Goal: Answer question/provide support: Share knowledge or assist other users

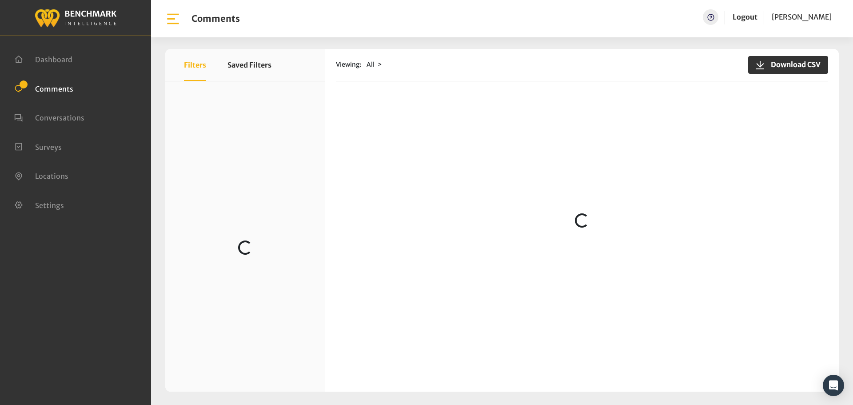
scroll to position [798, 0]
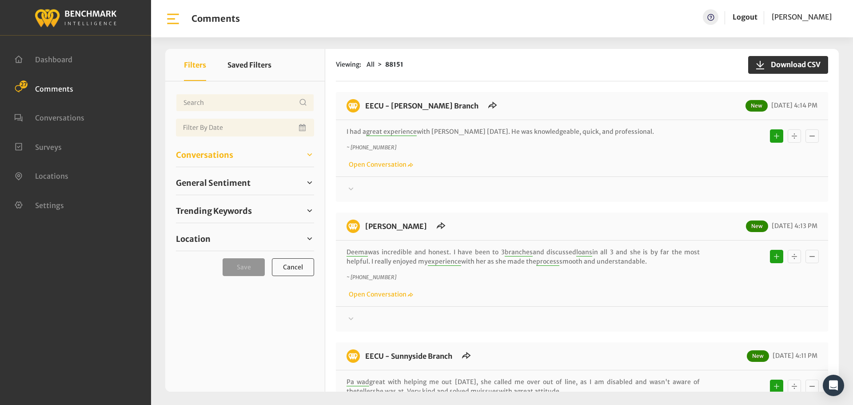
click at [226, 157] on span "Conversations" at bounding box center [204, 155] width 57 height 12
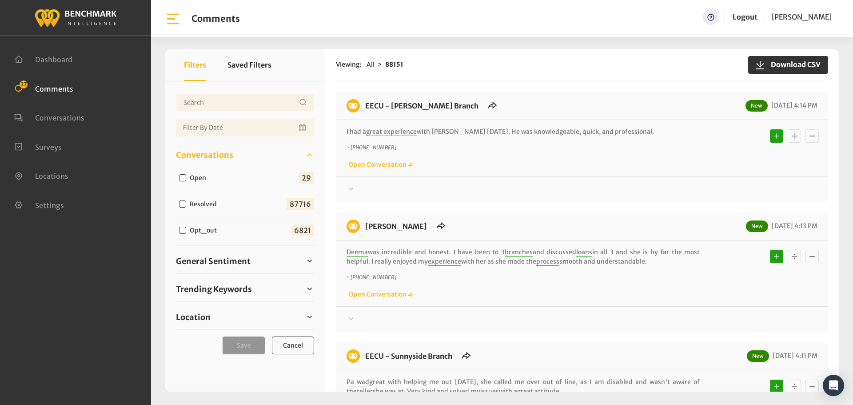
click at [180, 179] on input "Open" at bounding box center [182, 177] width 7 height 7
checkbox input "true"
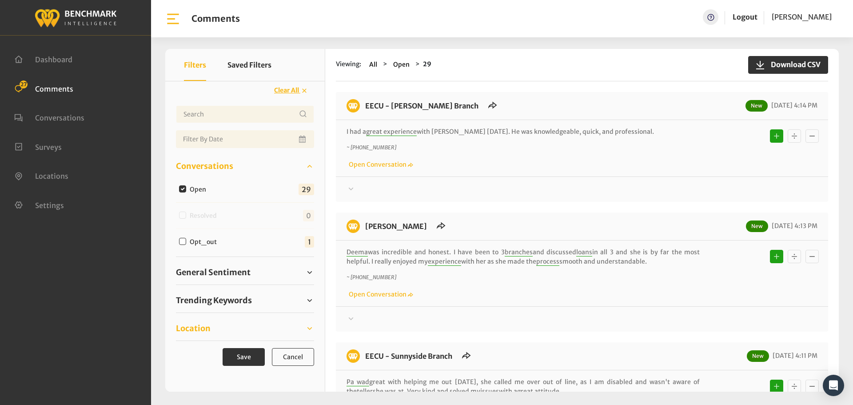
click at [211, 324] on link "Location" at bounding box center [245, 328] width 138 height 13
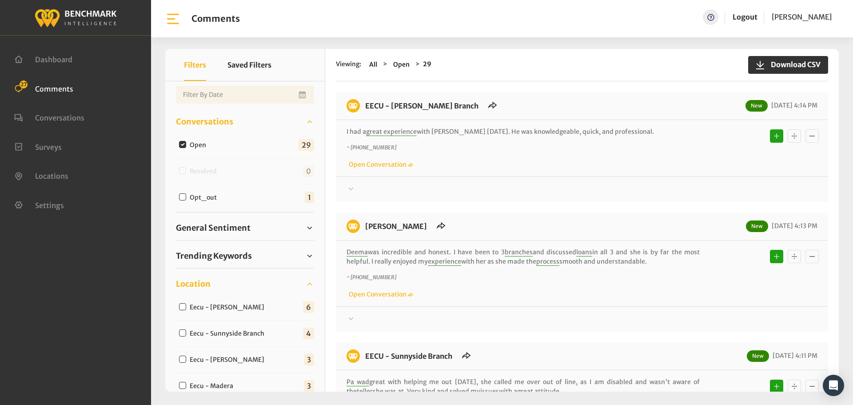
click at [183, 306] on input "Eecu - Perrin" at bounding box center [182, 306] width 7 height 7
checkbox input "true"
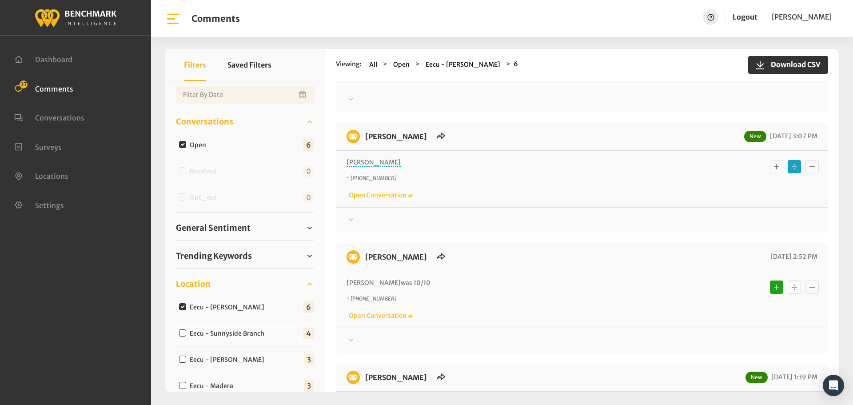
scroll to position [355, 0]
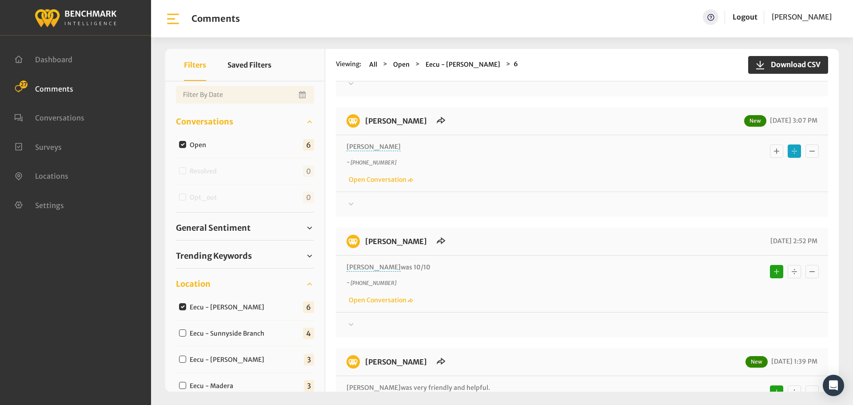
click at [372, 201] on div at bounding box center [581, 204] width 471 height 11
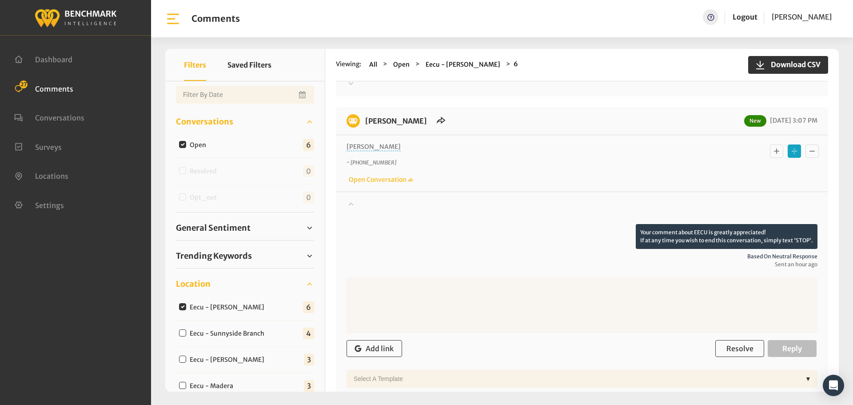
click at [372, 201] on div at bounding box center [581, 211] width 471 height 25
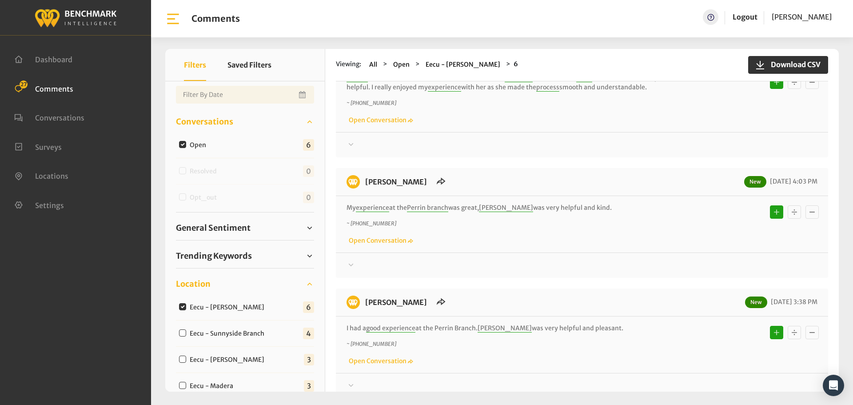
scroll to position [0, 0]
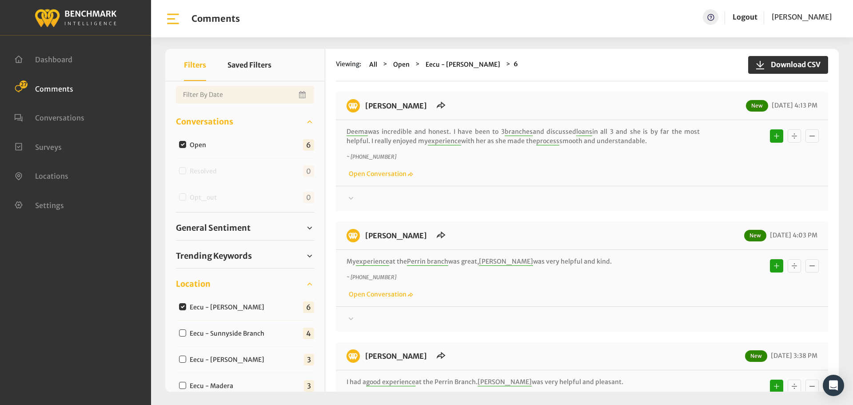
drag, startPoint x: 477, startPoint y: 297, endPoint x: 365, endPoint y: 101, distance: 226.2
copy div "EECU - Perrin New 09/04/2025 4:13 PM Deema was incredible and honest. I have be…"
click at [379, 197] on div at bounding box center [581, 198] width 471 height 11
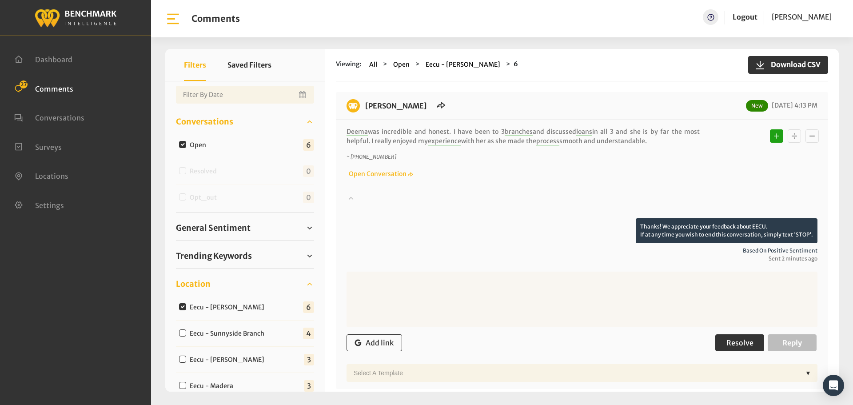
click at [739, 342] on span "Resolve" at bounding box center [739, 342] width 27 height 9
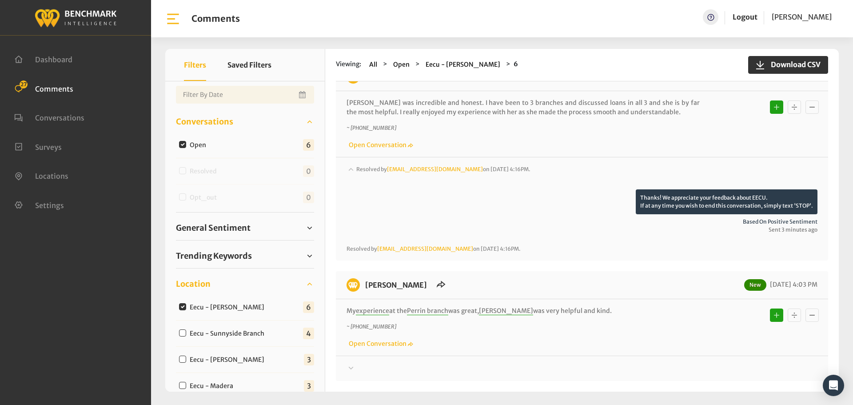
scroll to position [44, 0]
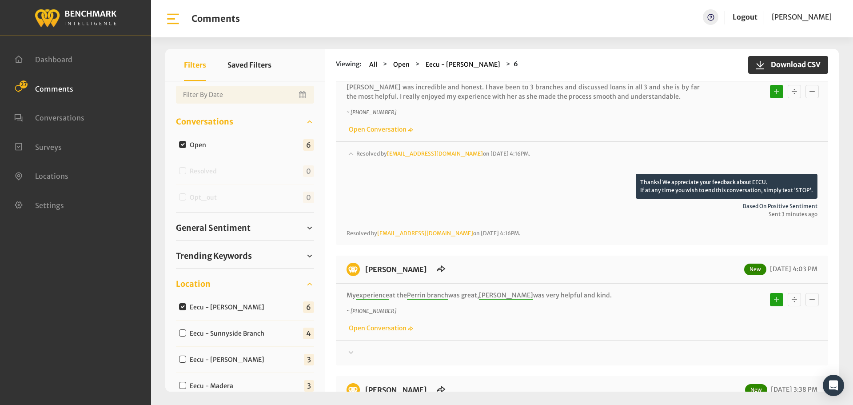
click at [357, 359] on div "EECU - Perrin New 09/04/2025 4:03 PM My experience at the Perrin branch was gre…" at bounding box center [582, 310] width 492 height 110
click at [358, 354] on div at bounding box center [581, 352] width 471 height 11
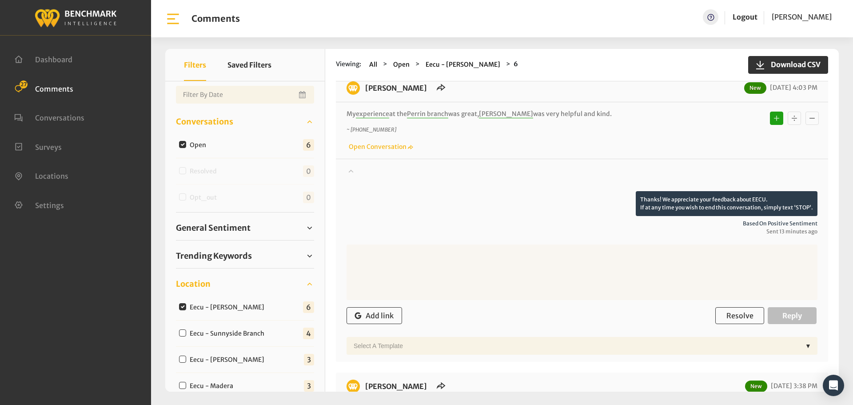
scroll to position [266, 0]
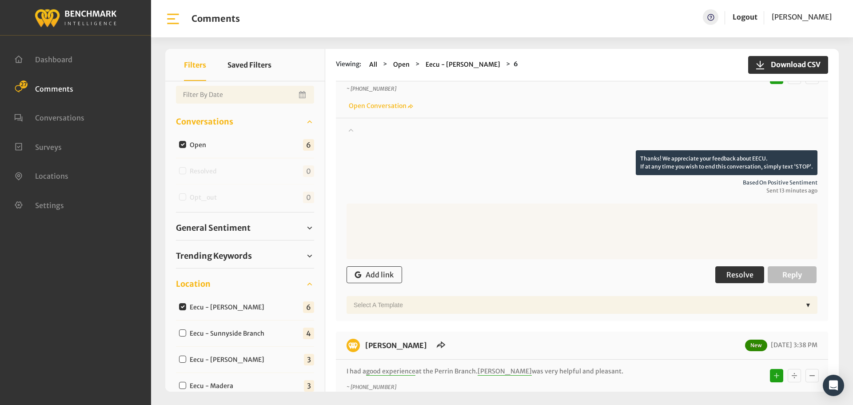
click at [735, 278] on span "Resolve" at bounding box center [739, 274] width 27 height 9
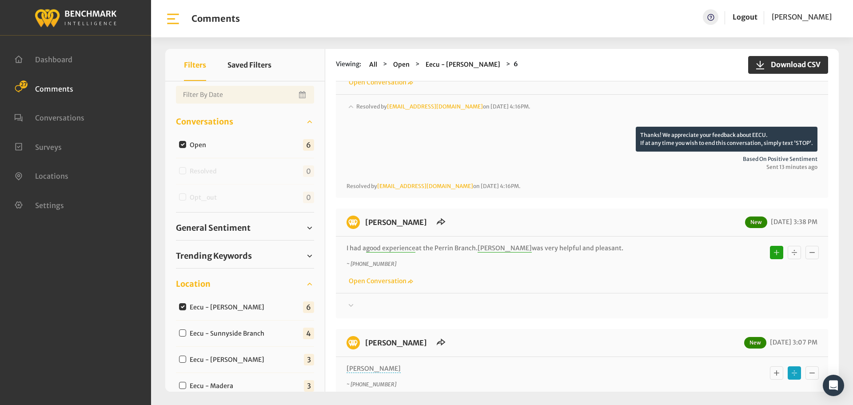
scroll to position [311, 0]
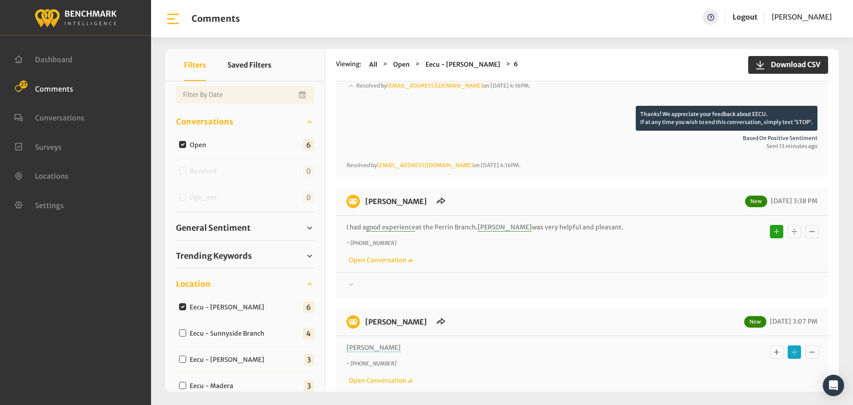
click at [355, 285] on icon at bounding box center [350, 284] width 9 height 11
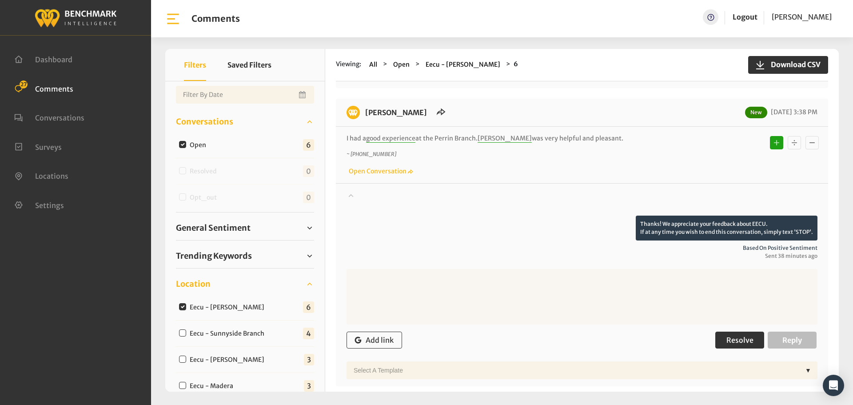
click at [735, 338] on span "Resolve" at bounding box center [739, 339] width 27 height 9
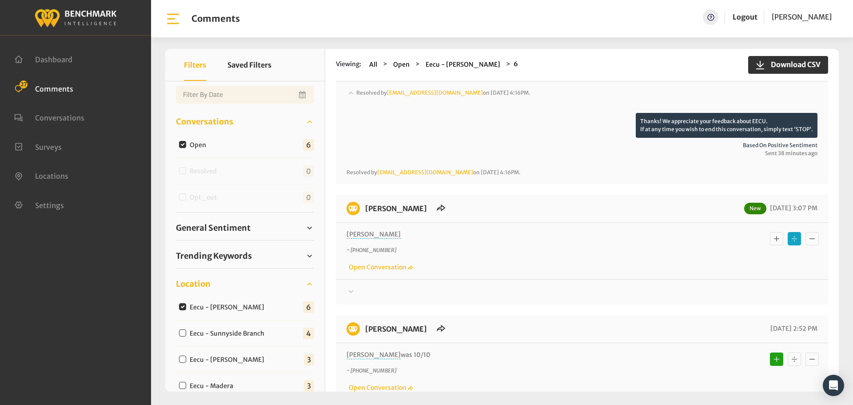
scroll to position [533, 0]
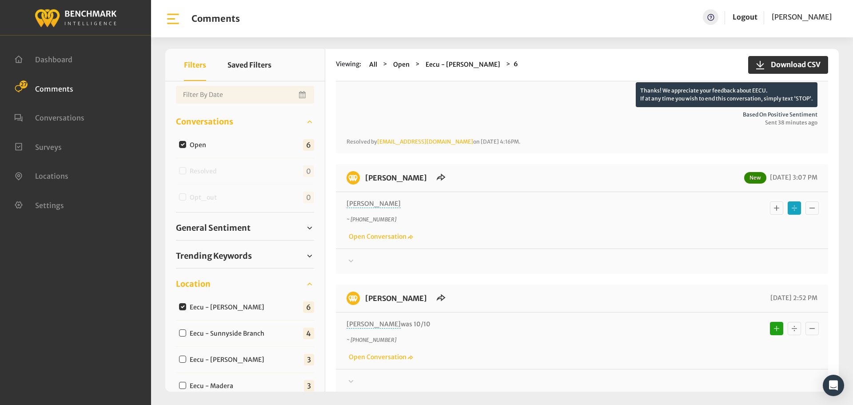
click at [358, 259] on div at bounding box center [581, 261] width 471 height 11
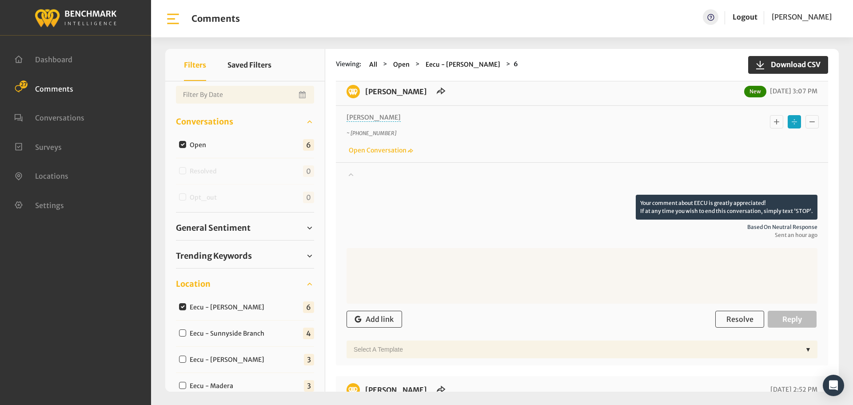
scroll to position [622, 0]
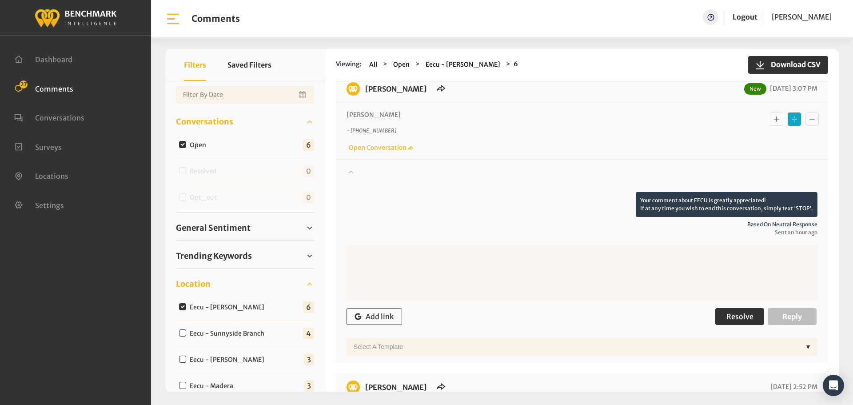
click at [741, 316] on span "Resolve" at bounding box center [739, 316] width 27 height 9
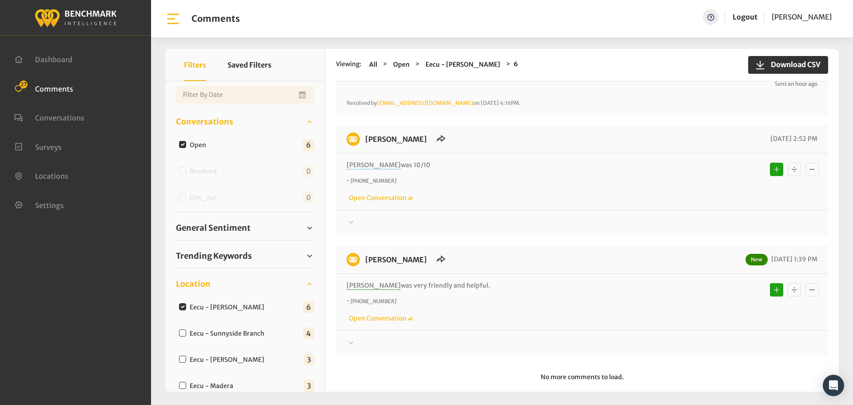
scroll to position [784, 0]
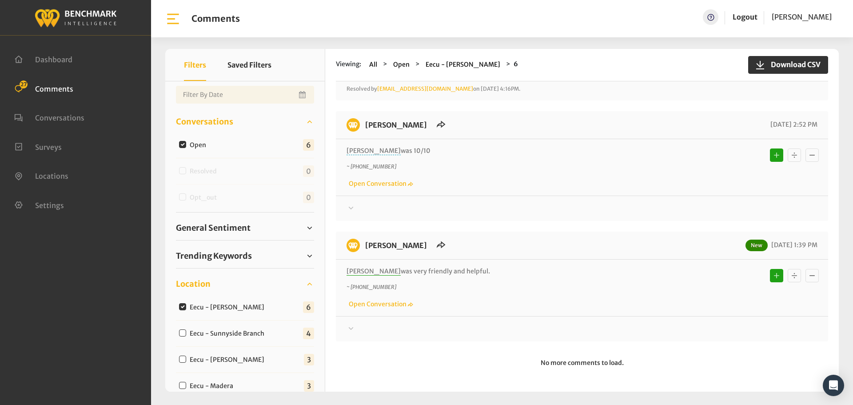
click at [374, 207] on div at bounding box center [581, 208] width 471 height 11
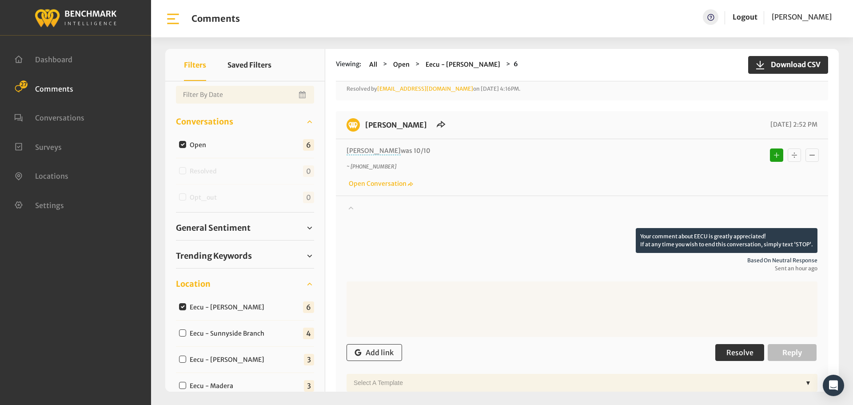
click at [732, 350] on span "Resolve" at bounding box center [739, 352] width 27 height 9
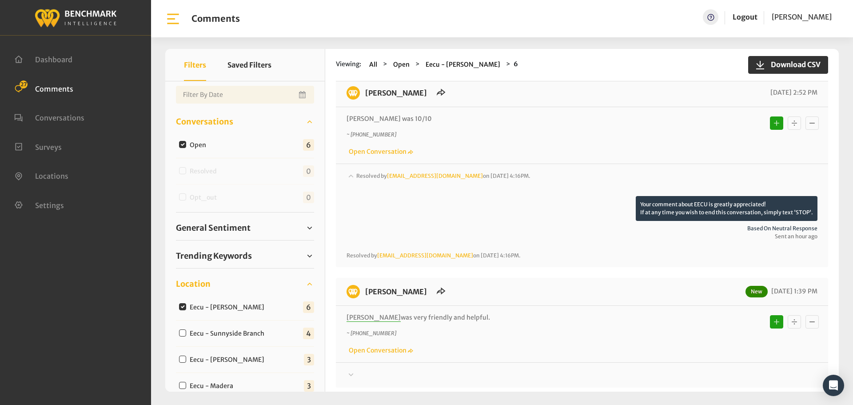
scroll to position [862, 0]
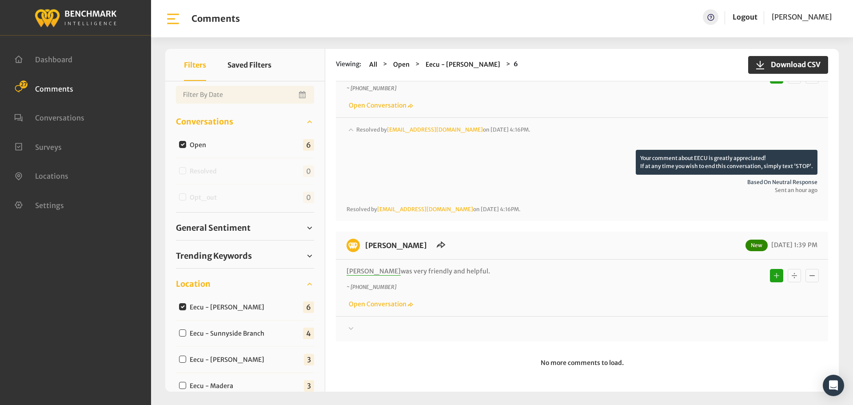
click at [364, 327] on div at bounding box center [581, 328] width 471 height 11
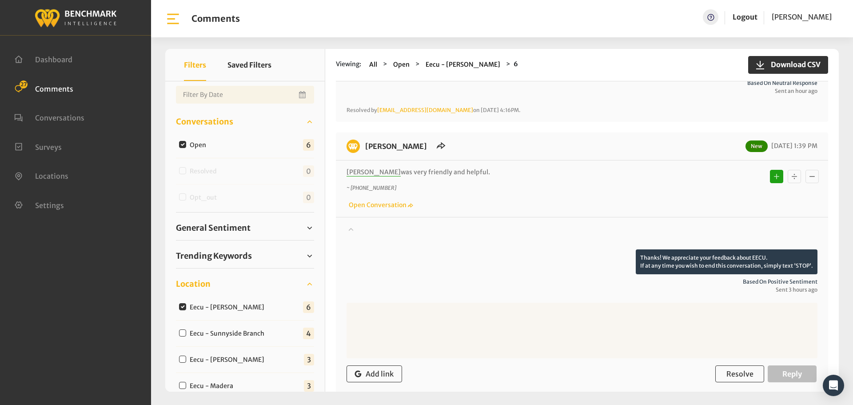
scroll to position [1039, 0]
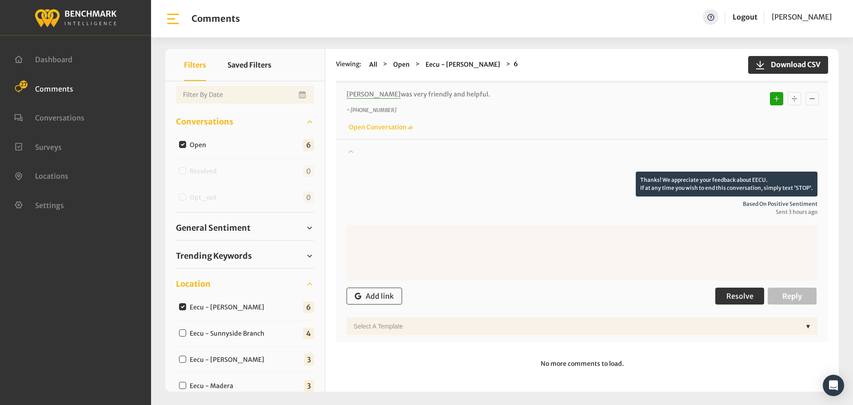
click at [726, 296] on span "Resolve" at bounding box center [739, 295] width 27 height 9
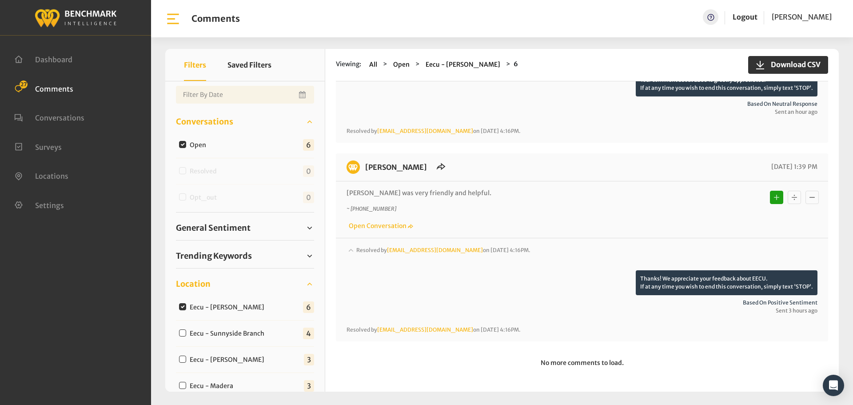
scroll to position [941, 0]
click at [179, 334] on input "Eecu - Sunnyside Branch" at bounding box center [182, 332] width 7 height 7
checkbox input "true"
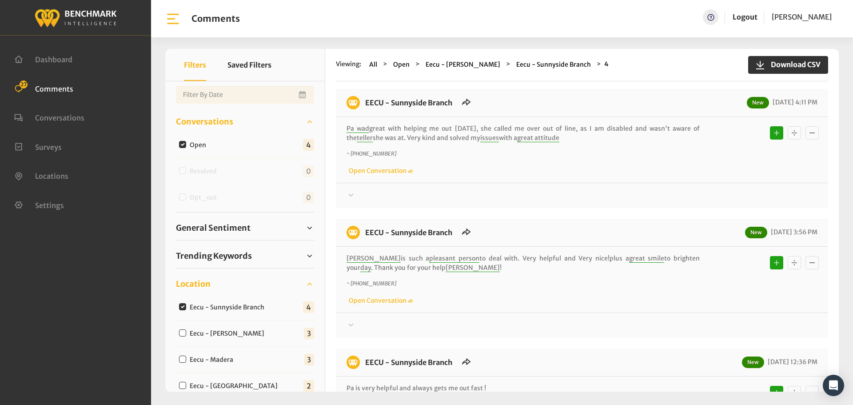
scroll to position [0, 0]
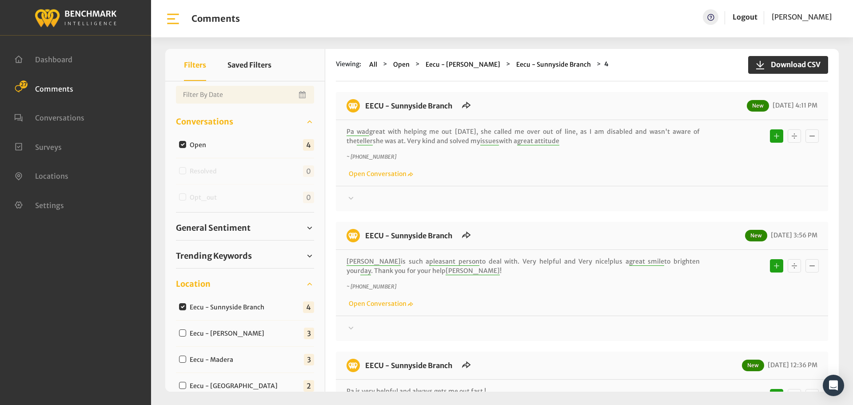
drag, startPoint x: 630, startPoint y: 272, endPoint x: 366, endPoint y: 101, distance: 315.4
click at [366, 101] on div "EECU - Sunnyside Branch New 09/04/2025 4:11 PM Pa wad great with helping me out…" at bounding box center [582, 336] width 492 height 489
copy div "EECU - Sunnyside Branch New 09/04/2025 4:11 PM Pa wad great with helping me out…"
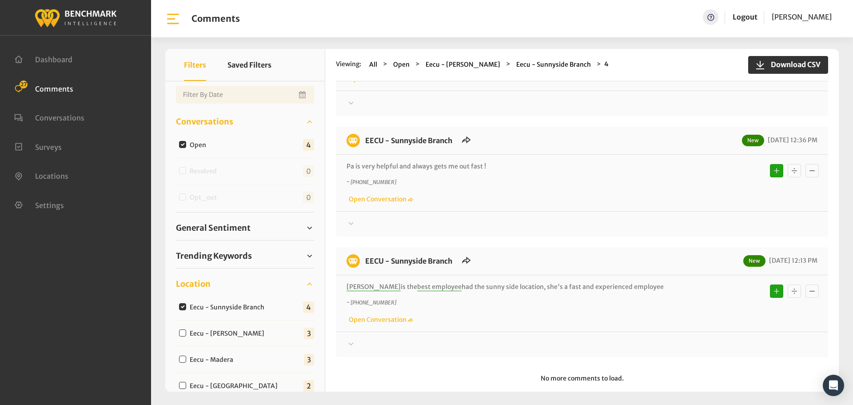
scroll to position [240, 0]
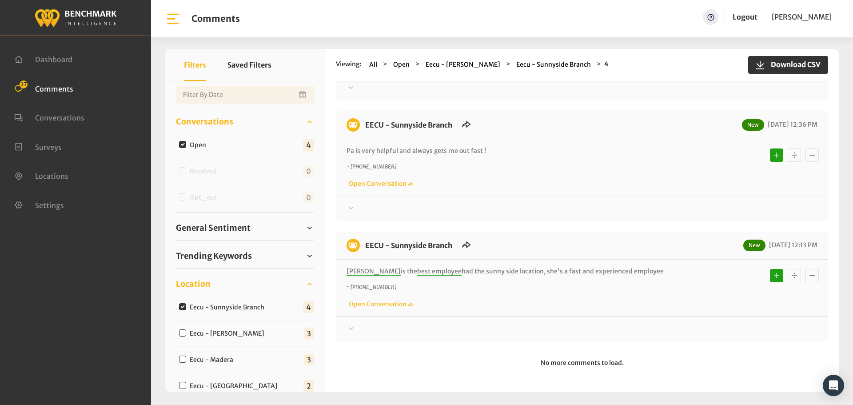
click at [344, 327] on div "Thanks! We appreciate your feedback about EECU. If at any time you wish to end …" at bounding box center [582, 325] width 492 height 18
click at [378, 327] on div at bounding box center [581, 328] width 471 height 11
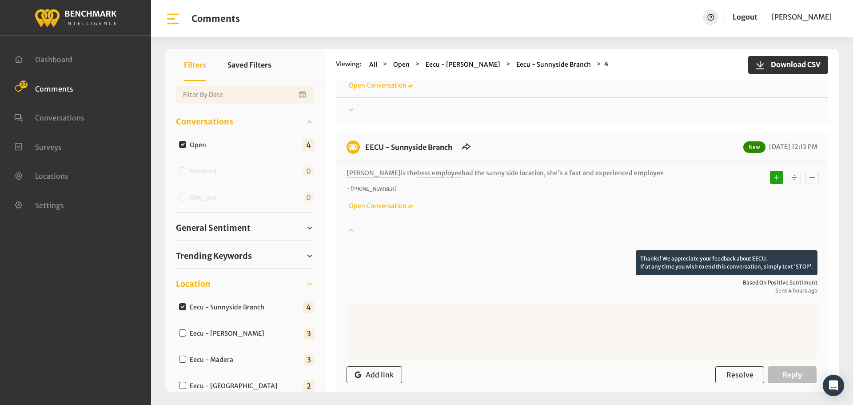
scroll to position [416, 0]
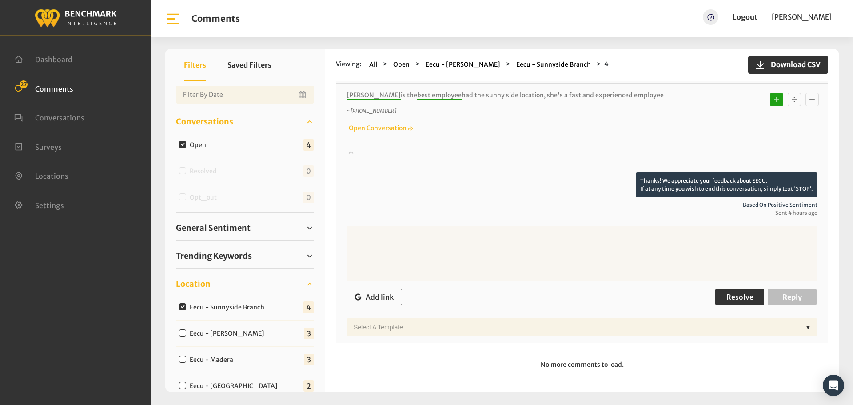
click at [754, 295] on button "Resolve" at bounding box center [739, 296] width 49 height 17
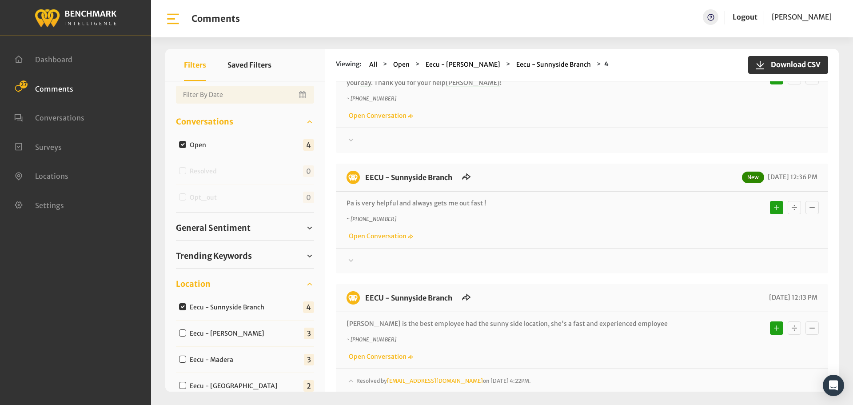
click at [375, 257] on div at bounding box center [581, 260] width 471 height 11
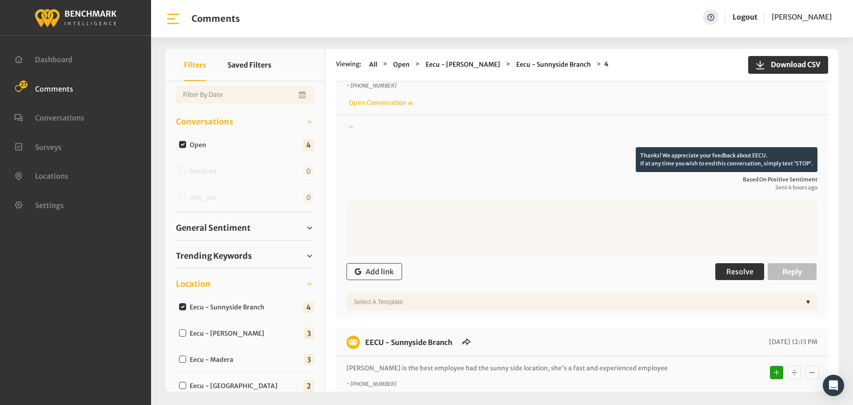
click at [752, 274] on button "Resolve" at bounding box center [739, 271] width 49 height 17
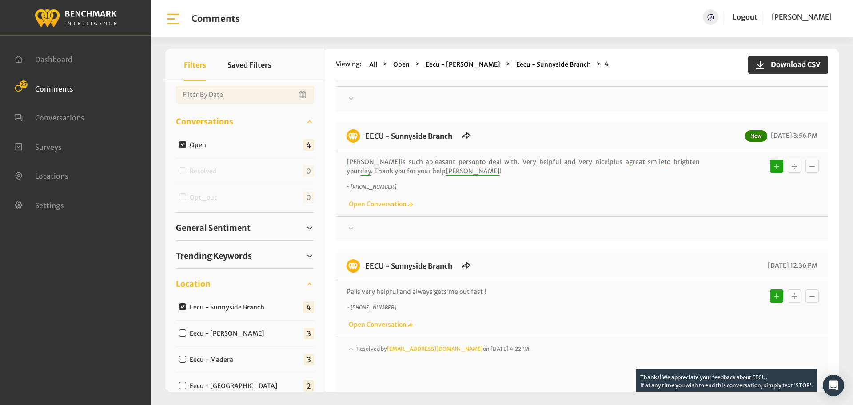
scroll to position [99, 0]
click at [366, 235] on div "EECU - Sunnyside Branch New 09/04/2025 3:56 PM Veronica is such a pleasant pers…" at bounding box center [582, 182] width 492 height 119
click at [427, 231] on div at bounding box center [581, 229] width 471 height 11
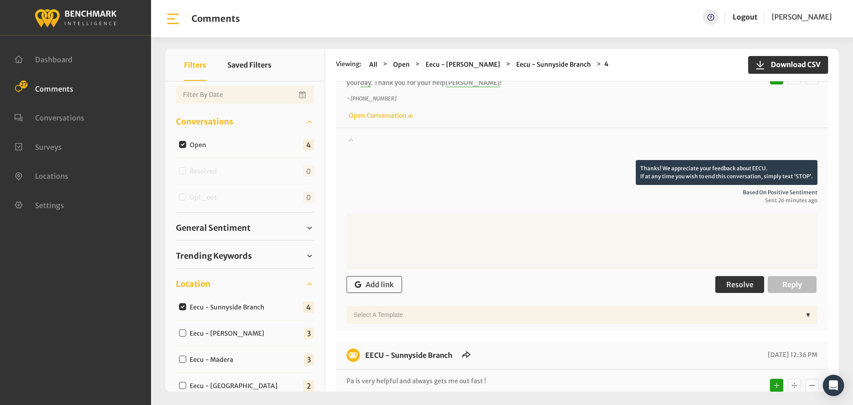
click at [739, 287] on span "Resolve" at bounding box center [739, 284] width 27 height 9
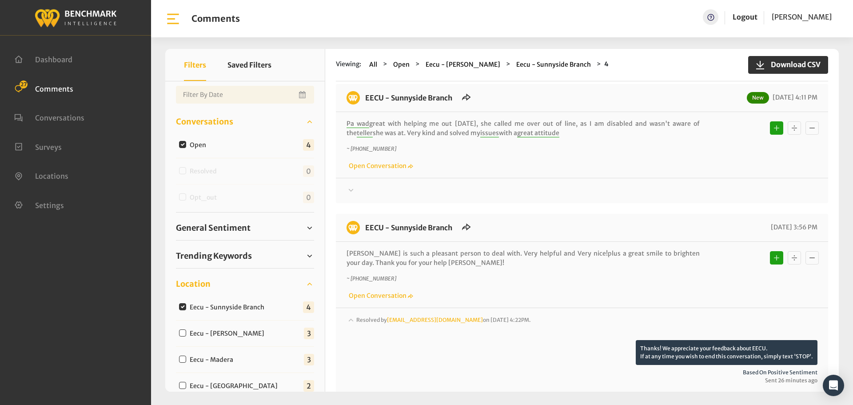
scroll to position [0, 0]
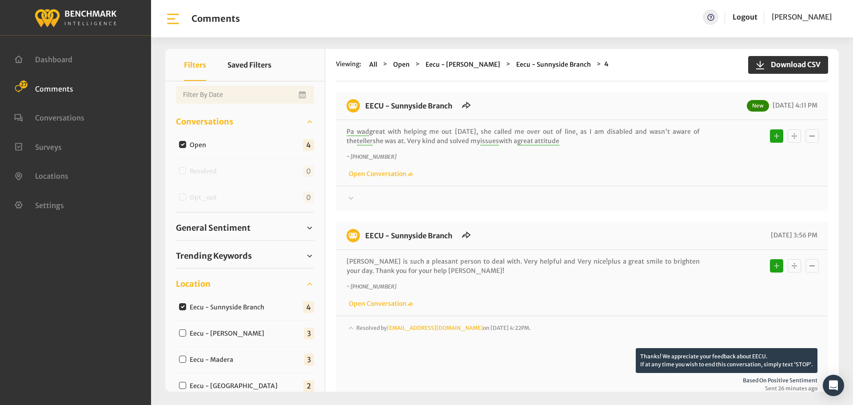
click at [362, 197] on div at bounding box center [581, 198] width 471 height 11
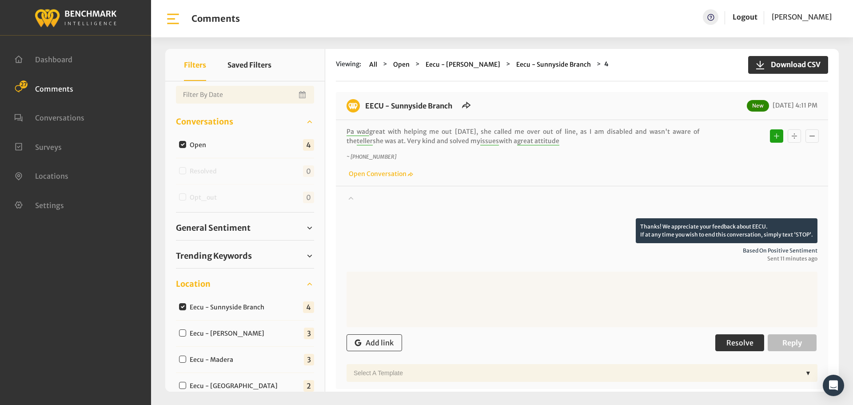
click at [738, 341] on span "Resolve" at bounding box center [739, 342] width 27 height 9
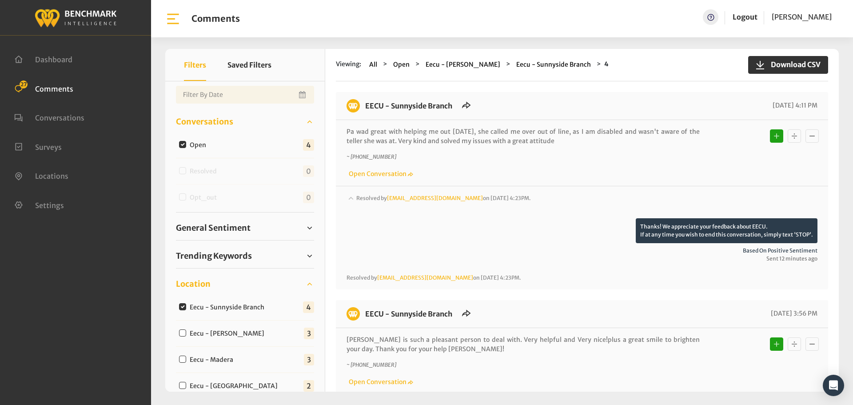
click at [184, 334] on input "Eecu - Selma Branch" at bounding box center [182, 332] width 7 height 7
checkbox input "true"
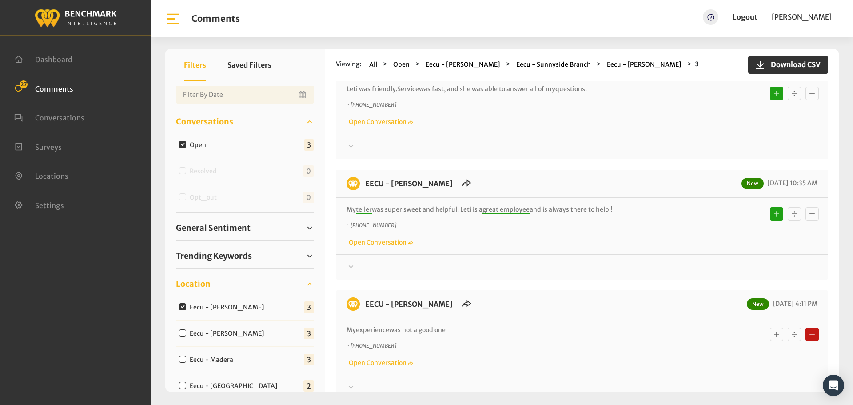
scroll to position [101, 0]
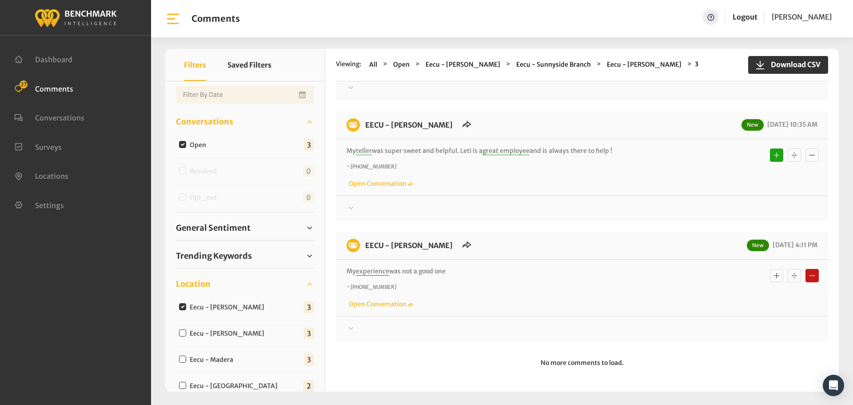
drag, startPoint x: 467, startPoint y: 274, endPoint x: 414, endPoint y: 258, distance: 55.5
click at [414, 258] on div "EECU - Selma Branch New 09/03/2025 4:11 PM My experience was not a good one ~ +…" at bounding box center [582, 286] width 492 height 110
click at [482, 264] on div "My experience was not a good one ~ +15594063523 Open Conversation" at bounding box center [582, 287] width 492 height 56
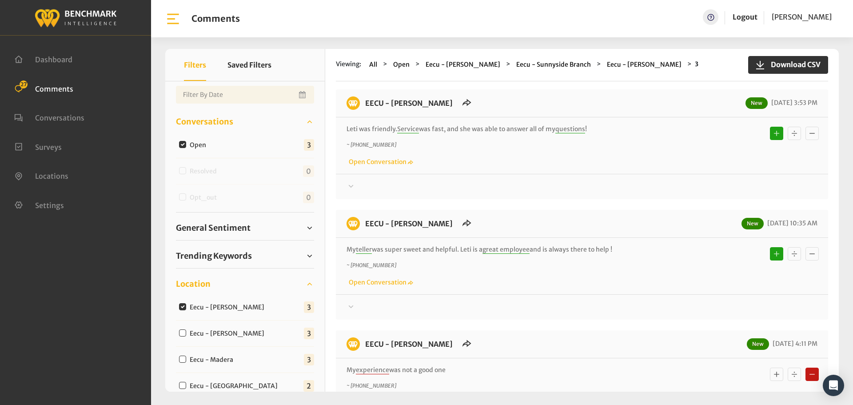
scroll to position [0, 0]
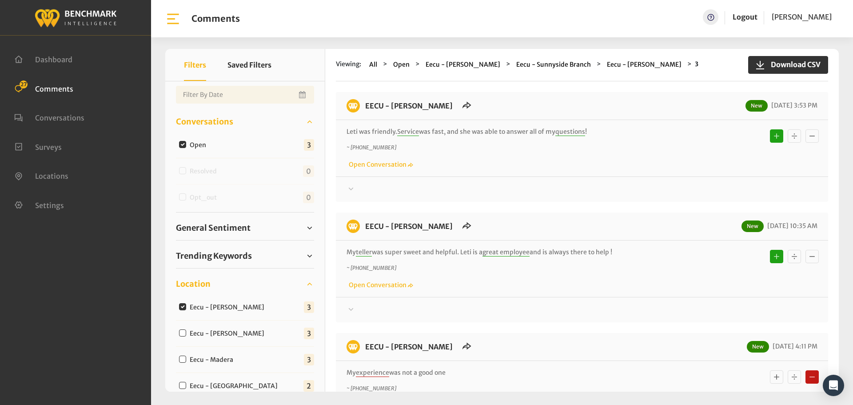
drag, startPoint x: 618, startPoint y: 148, endPoint x: 362, endPoint y: 110, distance: 258.6
click at [362, 110] on div "EECU - Selma Branch New 09/04/2025 3:53 PM Leti was friendly. Service was fast,…" at bounding box center [582, 267] width 492 height 350
copy div "EECU - Selma Branch New 09/04/2025 3:53 PM Leti was friendly. Service was fast,…"
click at [469, 195] on div "EECU - Selma Branch New 09/04/2025 3:53 PM Leti was friendly. Service was fast,…" at bounding box center [582, 147] width 492 height 110
click at [529, 192] on div at bounding box center [581, 189] width 471 height 11
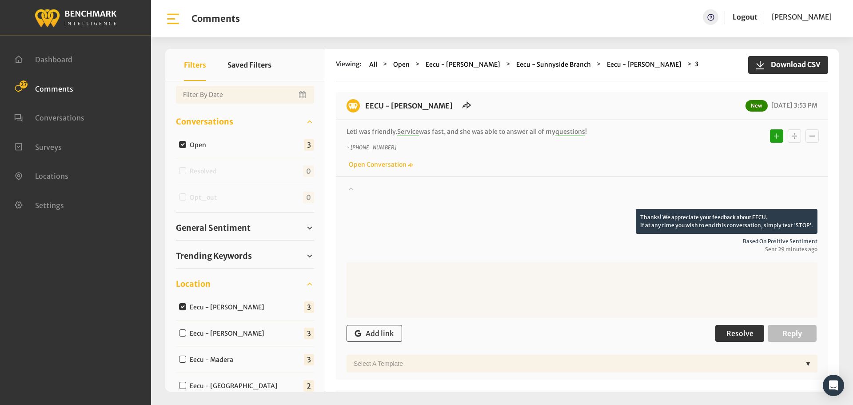
click at [722, 340] on button "Resolve" at bounding box center [739, 333] width 49 height 17
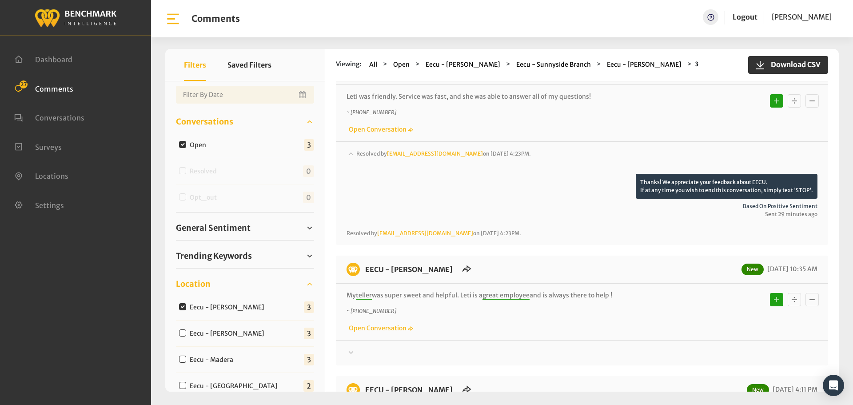
scroll to position [89, 0]
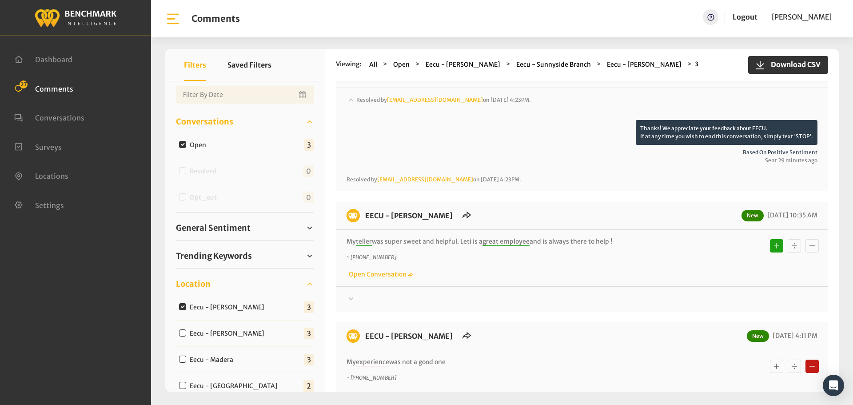
click at [361, 295] on div at bounding box center [581, 299] width 471 height 11
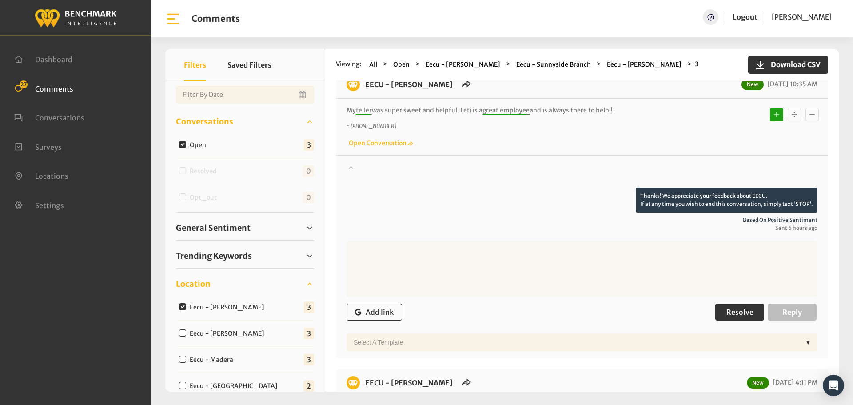
scroll to position [222, 0]
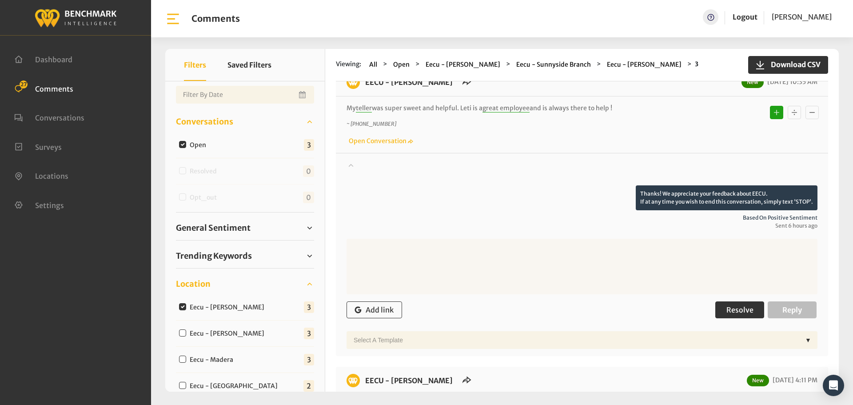
click at [756, 315] on button "Resolve" at bounding box center [739, 309] width 49 height 17
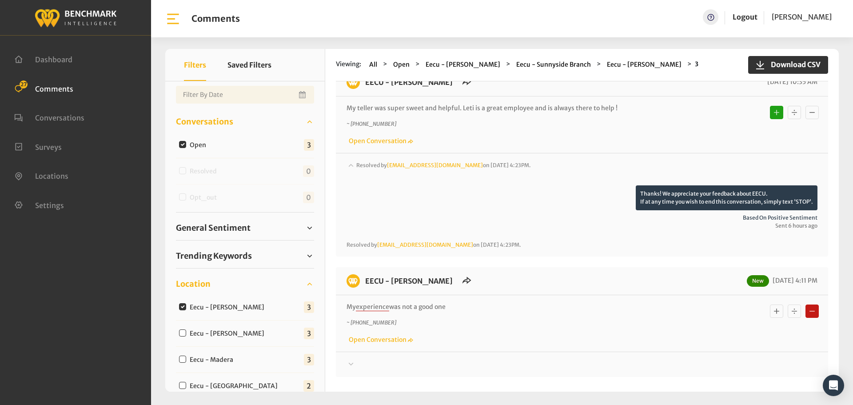
click at [180, 304] on input "Eecu - Selma Branch" at bounding box center [182, 306] width 7 height 7
checkbox input "false"
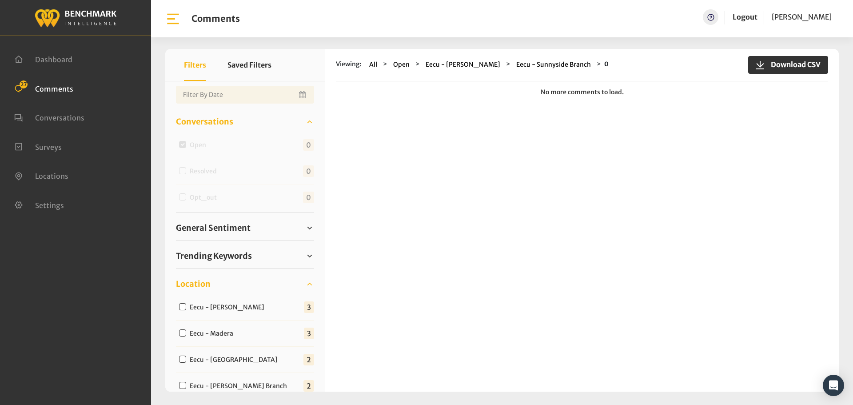
click at [181, 305] on input "Eecu - Clovis West" at bounding box center [182, 306] width 7 height 7
checkbox input "true"
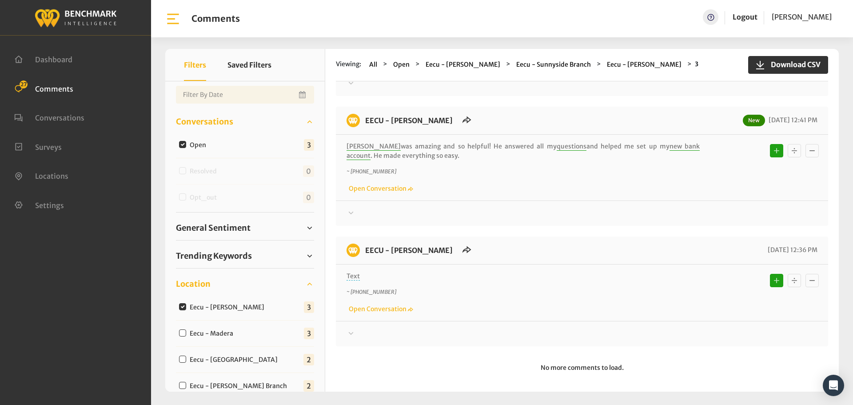
scroll to position [111, 0]
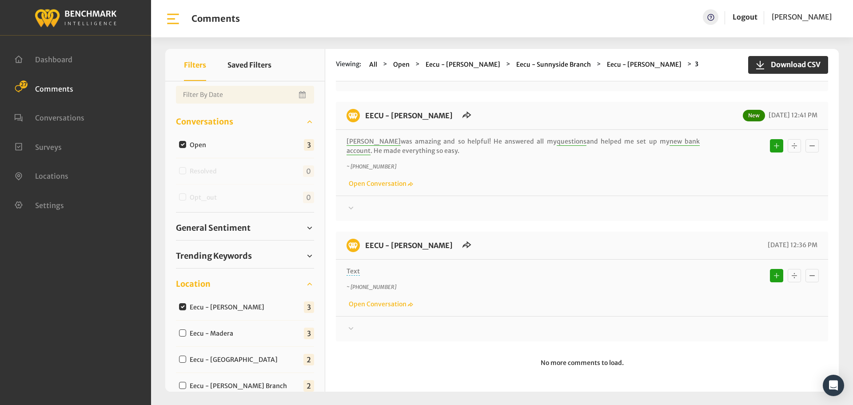
click at [350, 326] on icon at bounding box center [350, 328] width 9 height 11
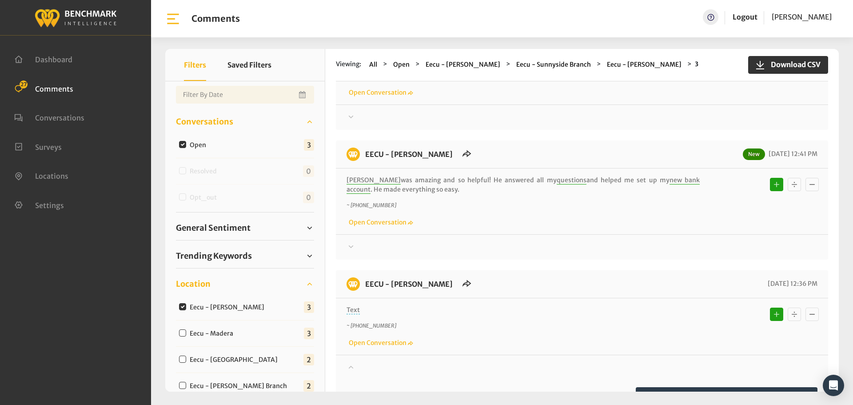
scroll to position [0, 0]
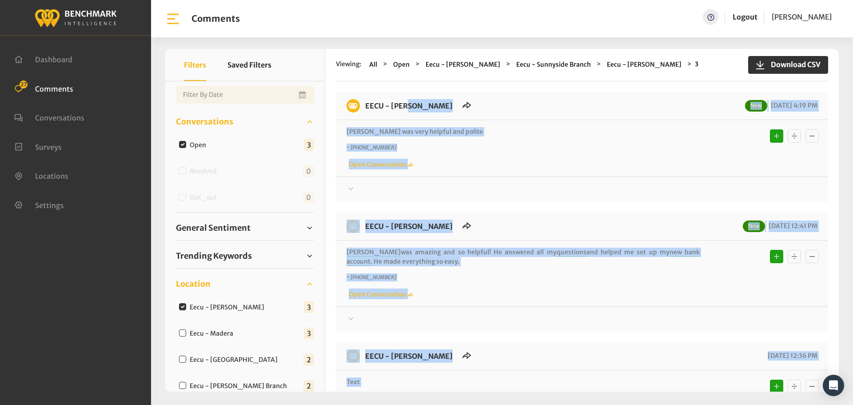
drag, startPoint x: 505, startPoint y: 275, endPoint x: 364, endPoint y: 108, distance: 219.3
click at [364, 108] on div "EECU - Clovis West New 09/04/2025 4:19 PM Lilly was very helpful and polite ~ +…" at bounding box center [582, 384] width 492 height 584
copy div "EECU - Clovis West New 09/04/2025 4:19 PM Lilly was very helpful and polite ~ +…"
click at [366, 181] on div "Thanks! We appreciate your feedback about EECU. If at any time you wish to end …" at bounding box center [582, 185] width 492 height 18
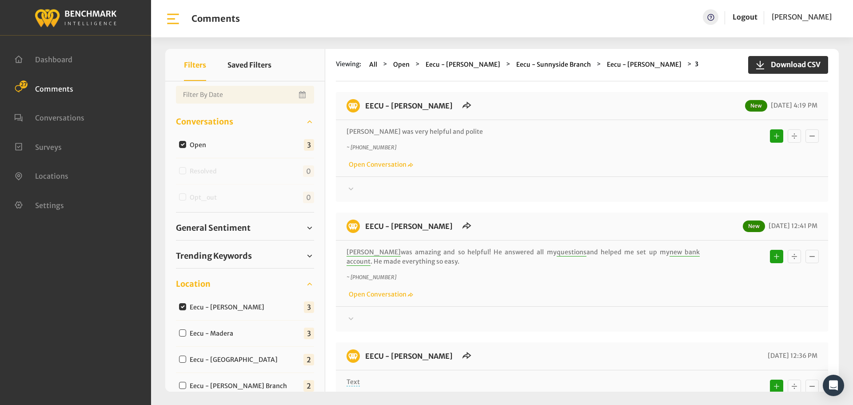
click at [363, 190] on div at bounding box center [581, 189] width 471 height 11
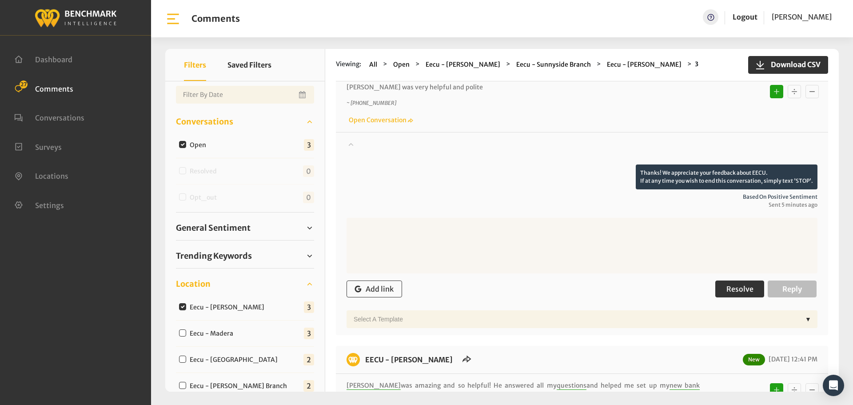
click at [737, 290] on span "Resolve" at bounding box center [739, 288] width 27 height 9
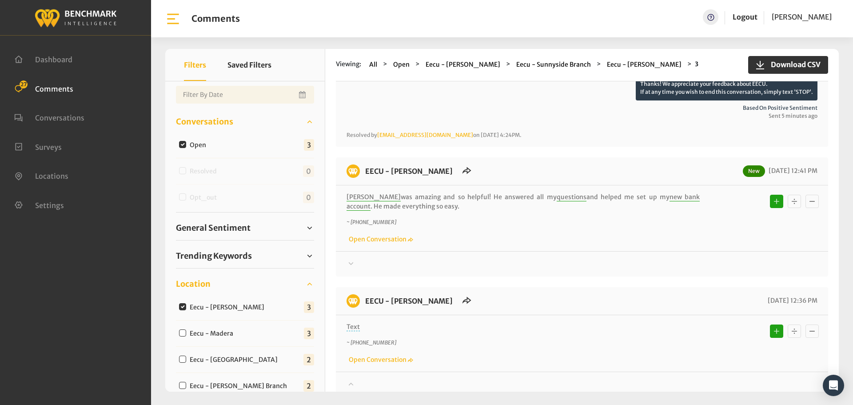
click at [367, 264] on div at bounding box center [581, 263] width 471 height 11
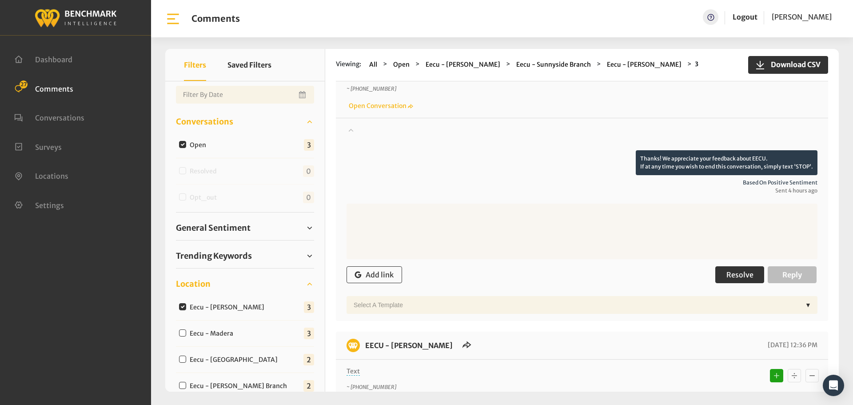
click at [727, 270] on span "Resolve" at bounding box center [739, 274] width 27 height 9
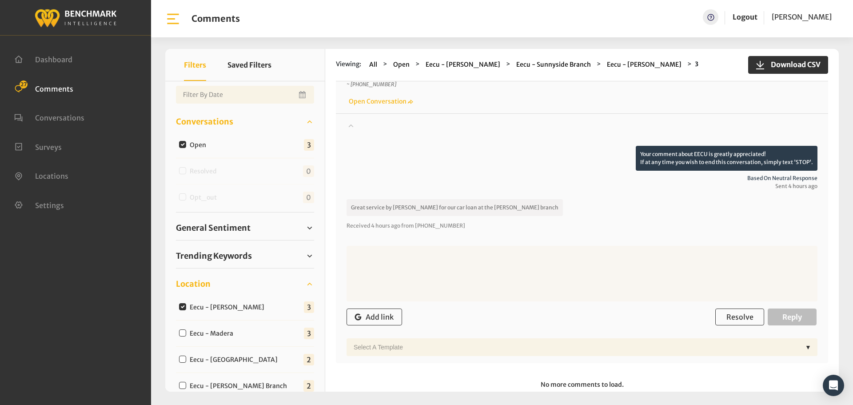
scroll to position [489, 0]
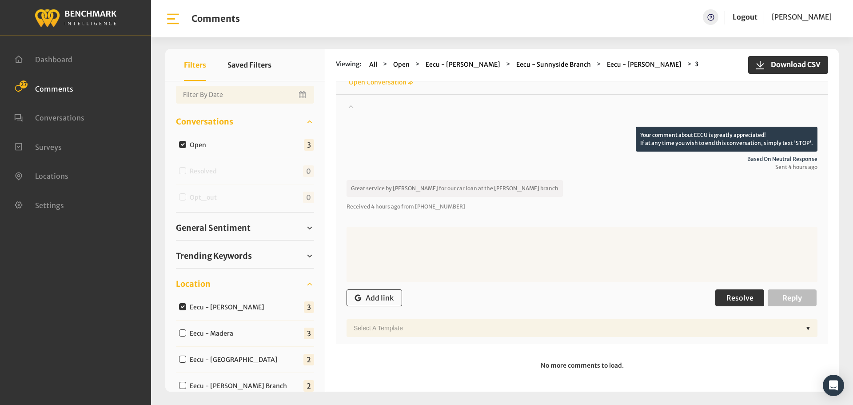
click at [743, 298] on span "Resolve" at bounding box center [739, 297] width 27 height 9
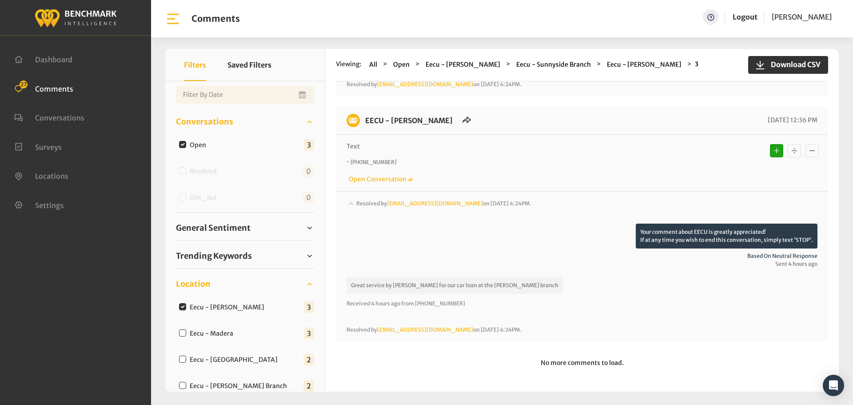
scroll to position [392, 0]
click at [182, 335] on input "Eecu - Madera" at bounding box center [182, 332] width 7 height 7
checkbox input "true"
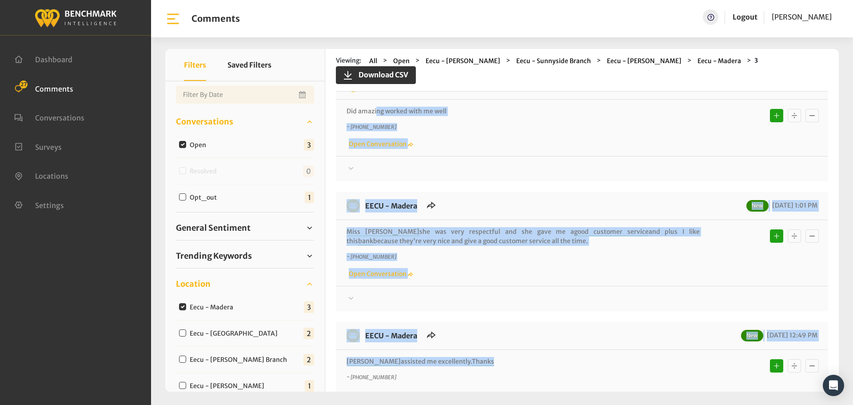
scroll to position [0, 0]
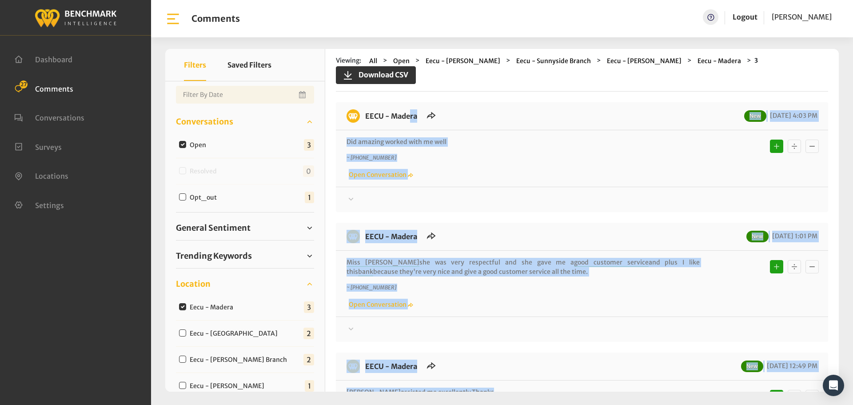
drag, startPoint x: 489, startPoint y: 270, endPoint x: 363, endPoint y: 102, distance: 210.3
click at [363, 102] on div "EECU - Madera New 09/04/2025 4:03 PM Did amazing worked with me well ~ +1559598…" at bounding box center [582, 282] width 492 height 360
copy div "EECU - Madera New 09/04/2025 4:03 PM Did amazing worked with me well ~ +1559598…"
click at [376, 194] on div at bounding box center [581, 199] width 471 height 11
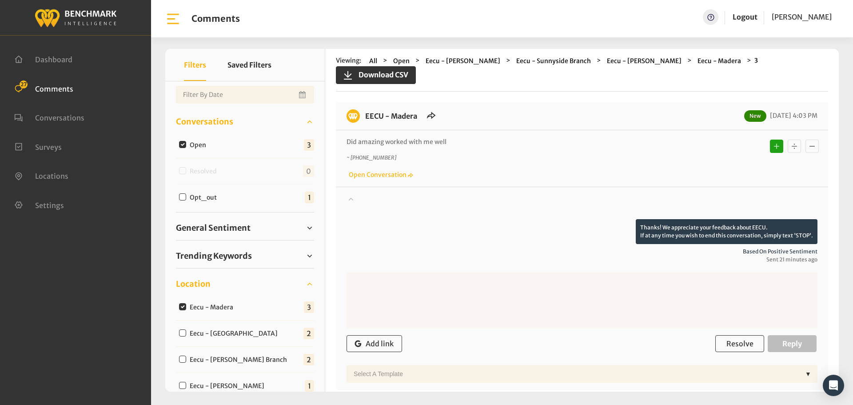
click at [376, 194] on div at bounding box center [581, 206] width 471 height 25
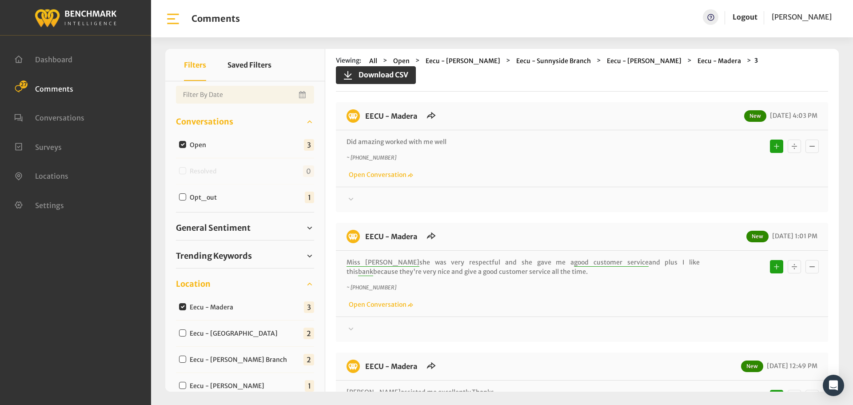
click at [367, 194] on div at bounding box center [581, 199] width 471 height 11
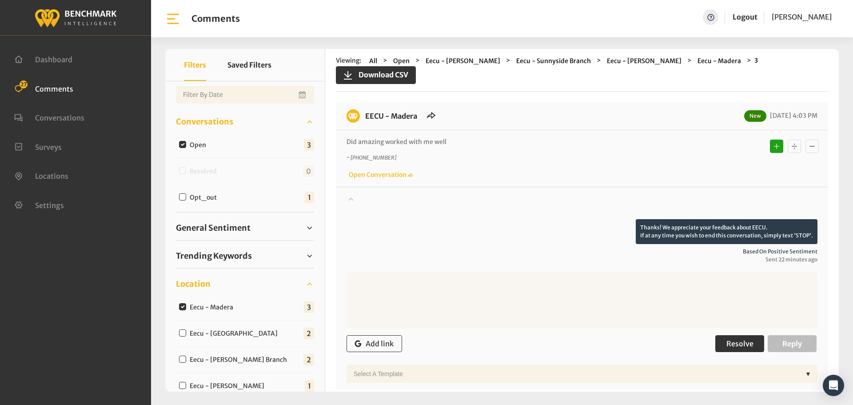
click at [733, 339] on span "Resolve" at bounding box center [739, 343] width 27 height 9
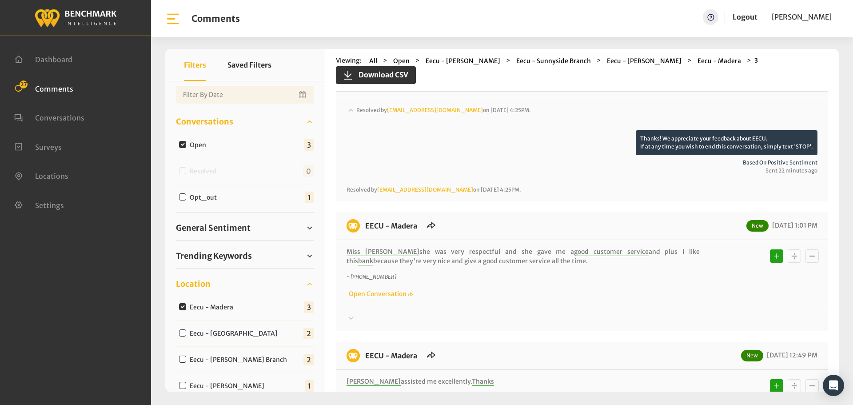
click at [353, 313] on icon at bounding box center [350, 318] width 9 height 11
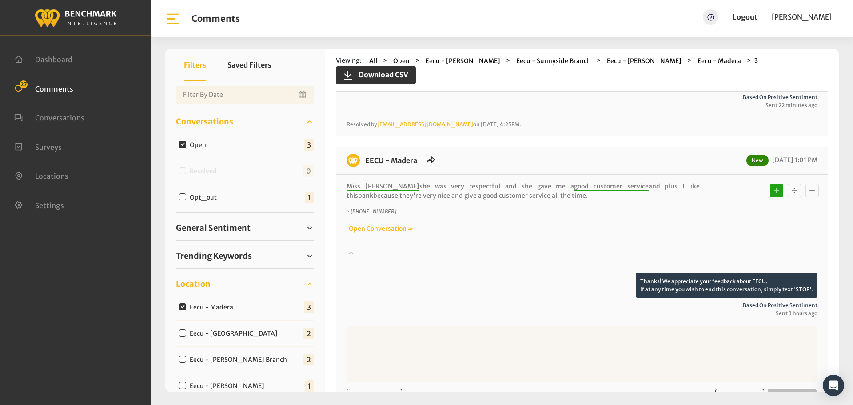
scroll to position [222, 0]
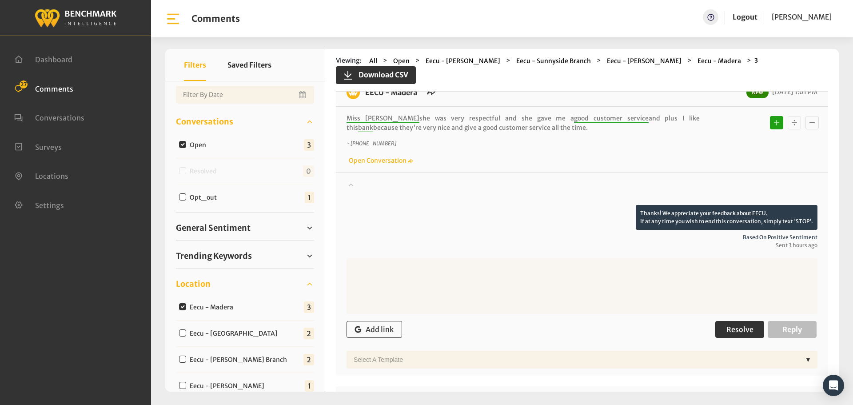
click at [740, 325] on span "Resolve" at bounding box center [739, 329] width 27 height 9
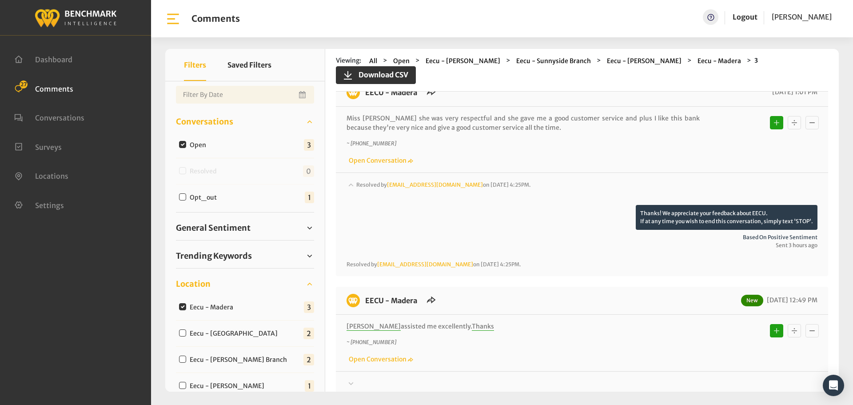
scroll to position [267, 0]
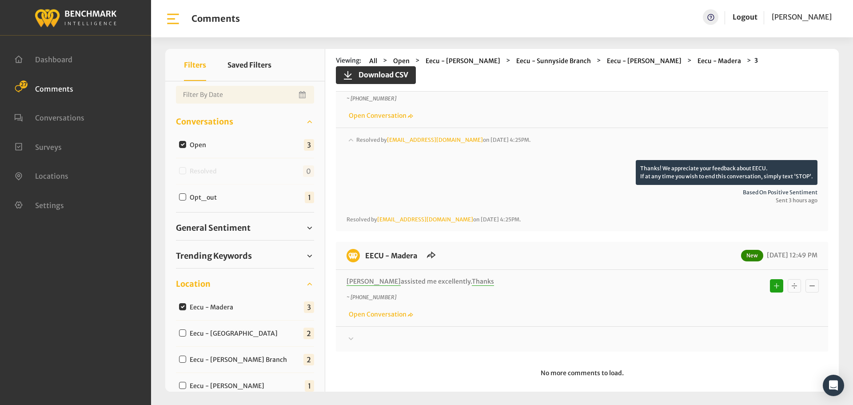
click at [360, 334] on div at bounding box center [581, 339] width 471 height 11
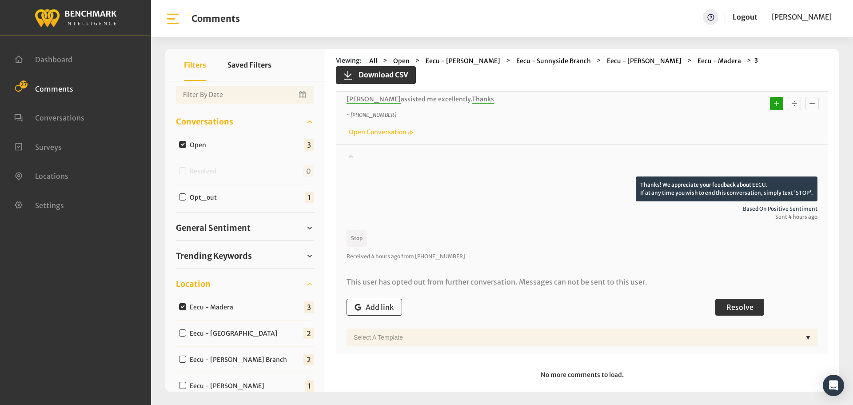
click at [734, 302] on span "Resolve" at bounding box center [739, 306] width 27 height 9
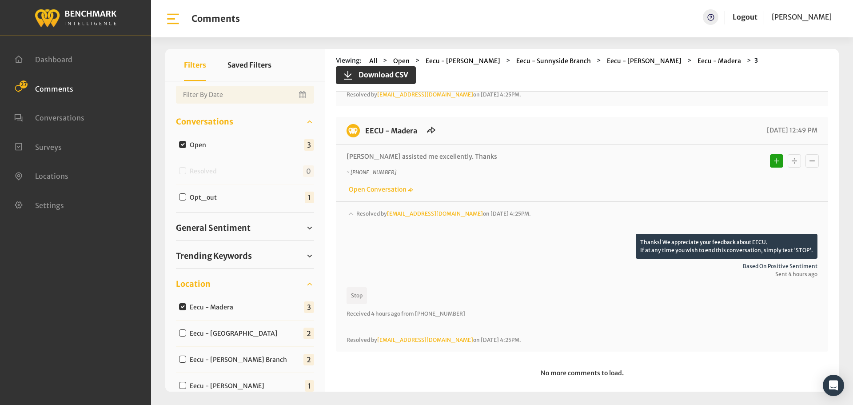
click at [185, 334] on input "Eecu - Clovis North Branch" at bounding box center [182, 332] width 7 height 7
checkbox input "true"
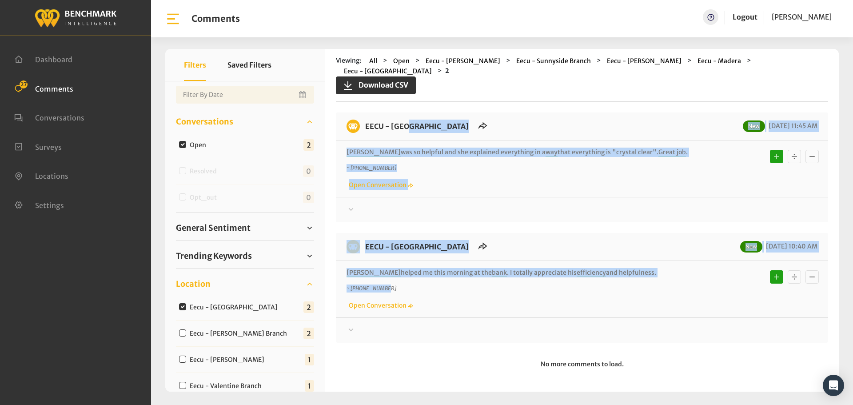
drag, startPoint x: 656, startPoint y: 269, endPoint x: 363, endPoint y: 113, distance: 332.2
click at [363, 113] on div "EECU - Clovis North Branch New 09/04/2025 11:45 AM Julie was so helpful and she…" at bounding box center [582, 227] width 492 height 230
copy div "EECU - Clovis North Branch New 09/04/2025 11:45 AM Julie was so helpful and she…"
click at [358, 197] on div "Thanks! We appreciate your feedback about EECU. If at any time you wish to end …" at bounding box center [582, 206] width 492 height 18
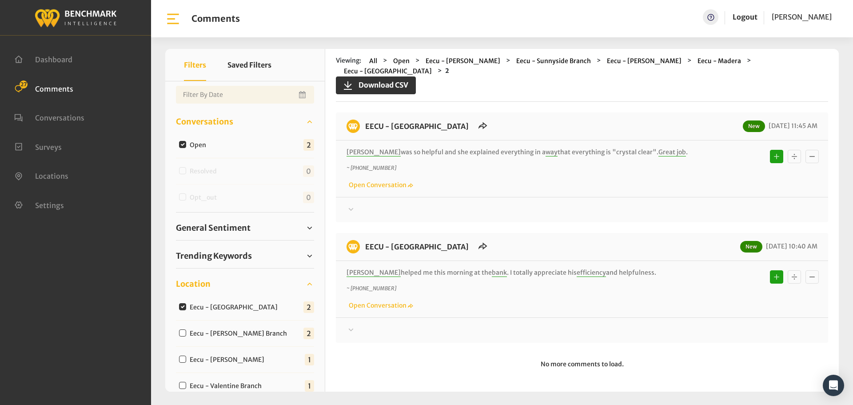
click at [364, 204] on div at bounding box center [581, 209] width 471 height 11
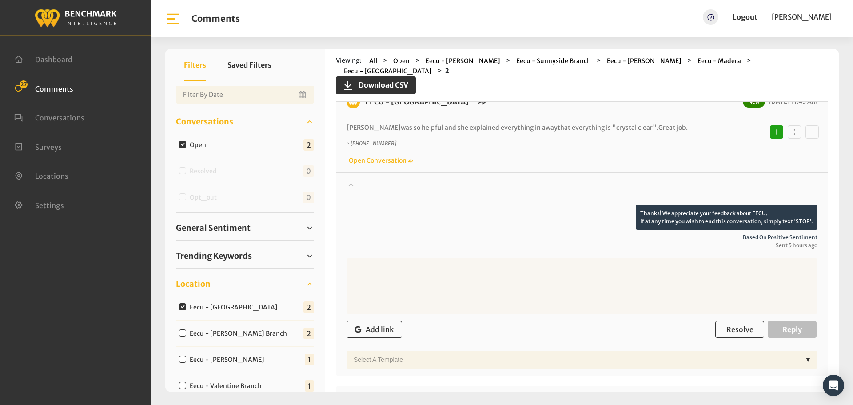
scroll to position [44, 0]
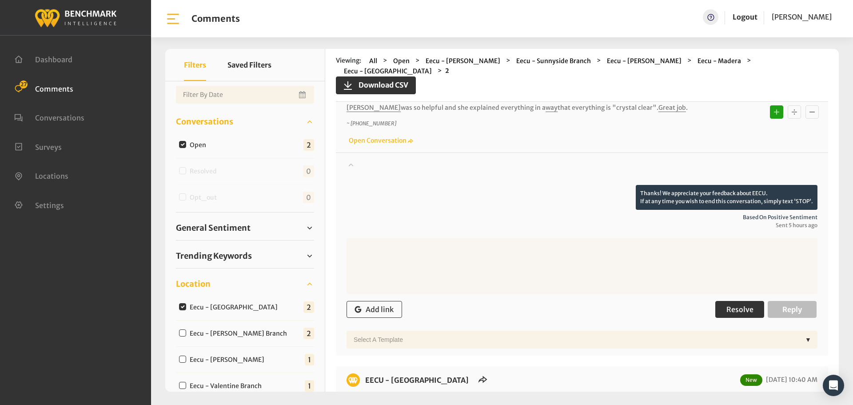
click at [738, 305] on span "Resolve" at bounding box center [739, 309] width 27 height 9
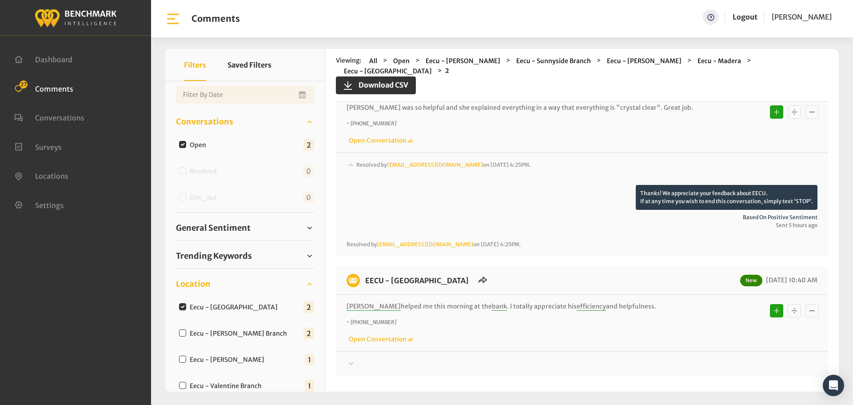
scroll to position [69, 0]
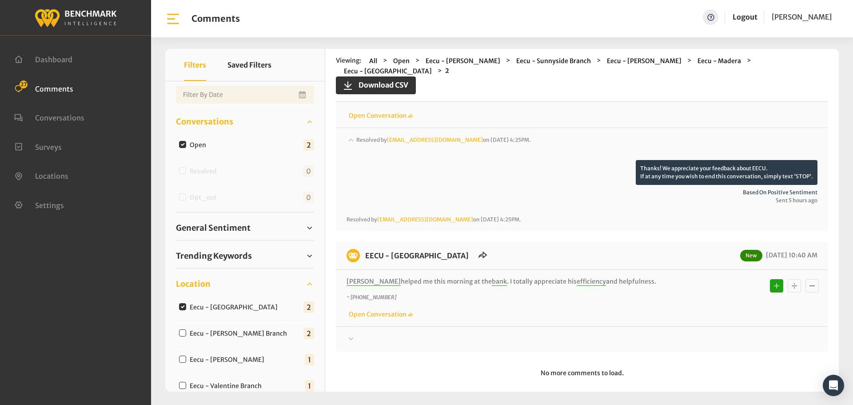
click at [354, 333] on icon at bounding box center [350, 338] width 9 height 11
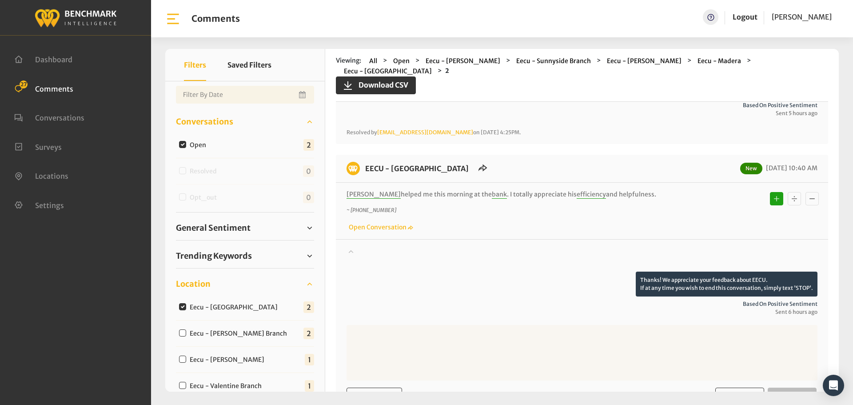
scroll to position [243, 0]
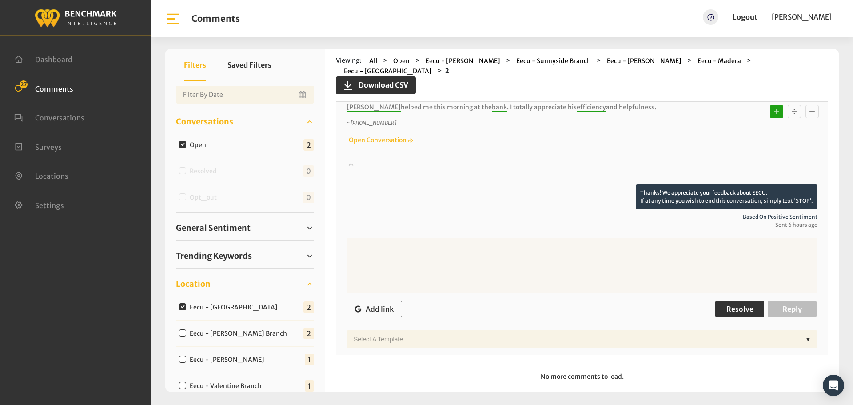
click at [722, 300] on button "Resolve" at bounding box center [739, 308] width 49 height 17
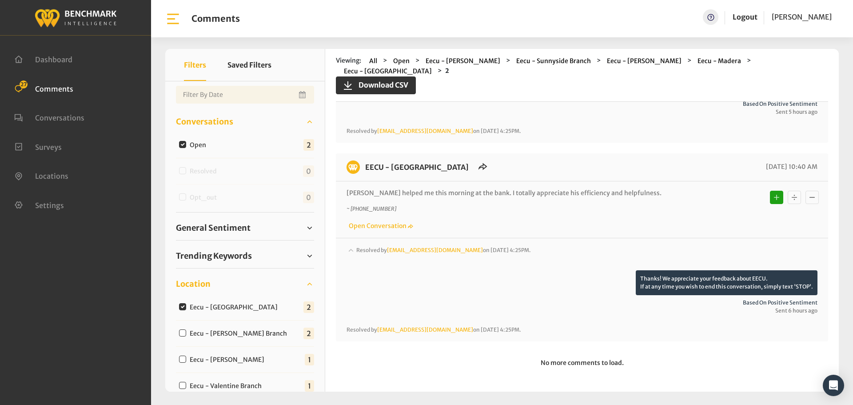
scroll to position [147, 0]
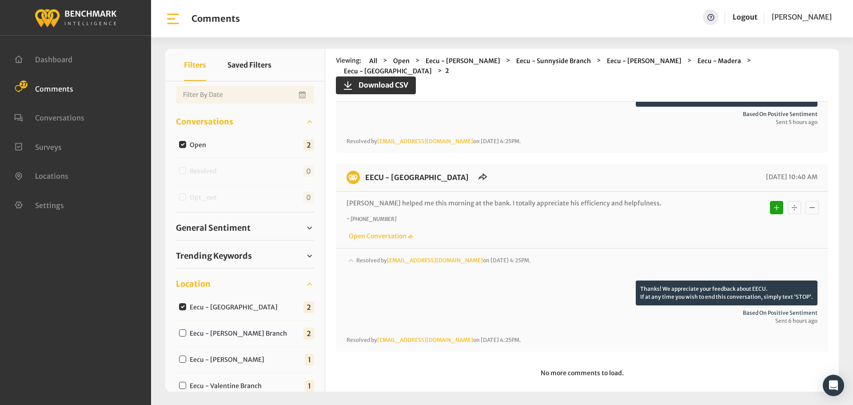
click at [184, 331] on input "Eecu - Armstrong Branch" at bounding box center [182, 332] width 7 height 7
checkbox input "true"
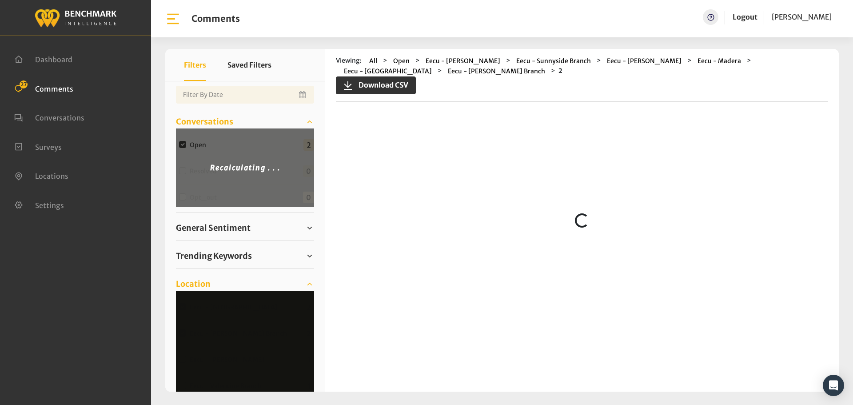
scroll to position [0, 0]
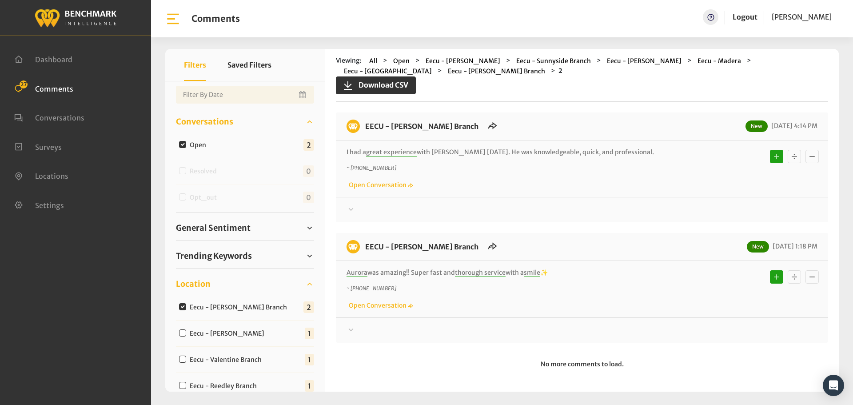
drag, startPoint x: 591, startPoint y: 268, endPoint x: 362, endPoint y: 127, distance: 269.2
click at [362, 127] on div "EECU - Armstrong Branch New 09/04/2025 4:14 PM I had a great experience with Ga…" at bounding box center [582, 227] width 492 height 230
copy div "EECU - Armstrong Branch New 09/04/2025 4:14 PM I had a great experience with Ga…"
click at [374, 204] on div at bounding box center [581, 209] width 471 height 11
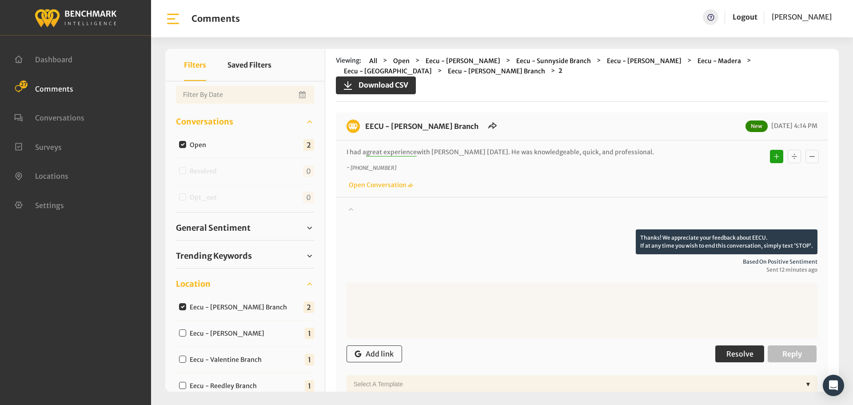
click at [718, 351] on button "Resolve" at bounding box center [739, 353] width 49 height 17
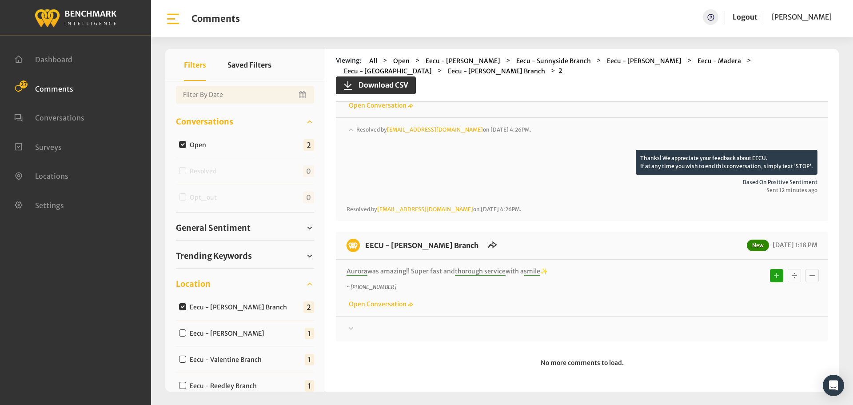
click at [365, 328] on div at bounding box center [581, 328] width 471 height 11
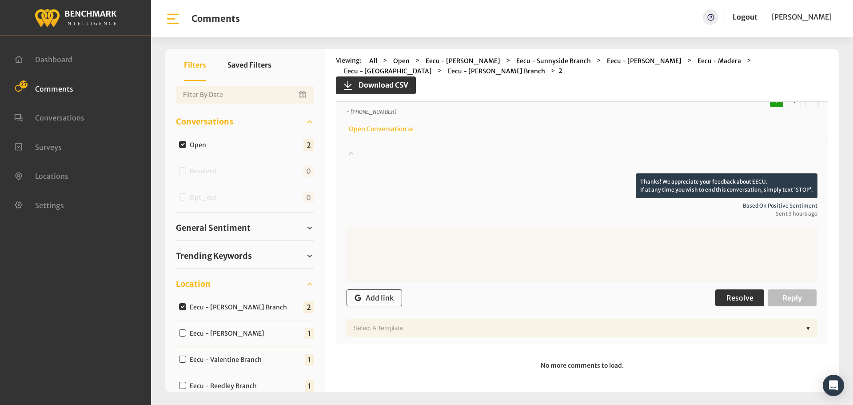
click at [731, 293] on span "Resolve" at bounding box center [739, 297] width 27 height 9
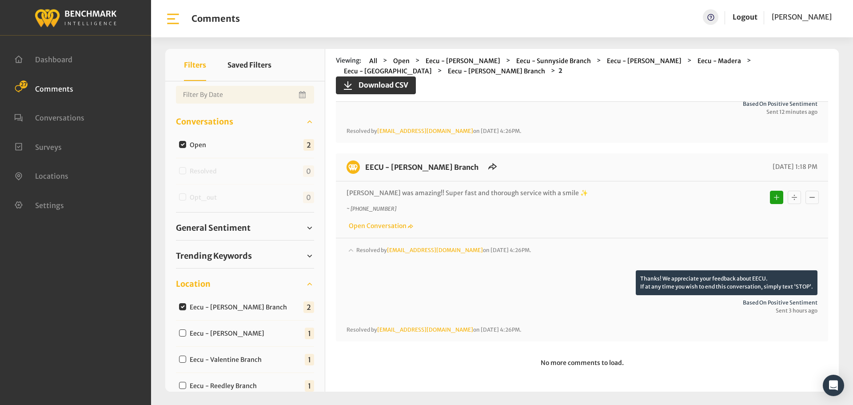
scroll to position [158, 0]
click at [179, 332] on div "Eecu - Selma Branch" at bounding box center [223, 332] width 95 height 11
click at [184, 332] on input "Eecu - Selma Branch" at bounding box center [182, 332] width 7 height 7
checkbox input "true"
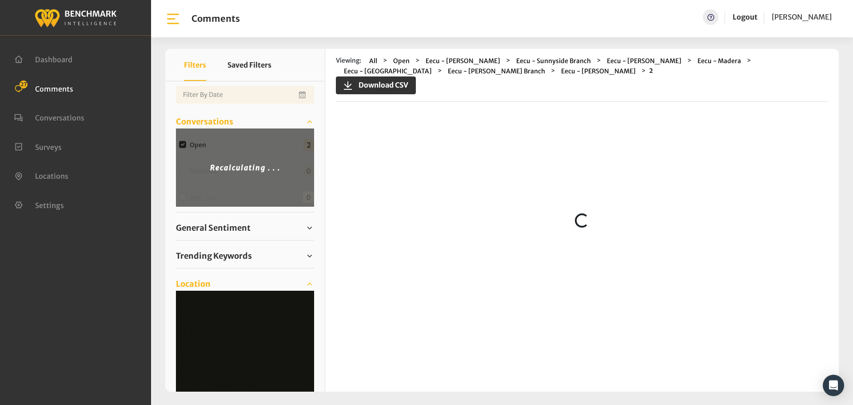
scroll to position [0, 0]
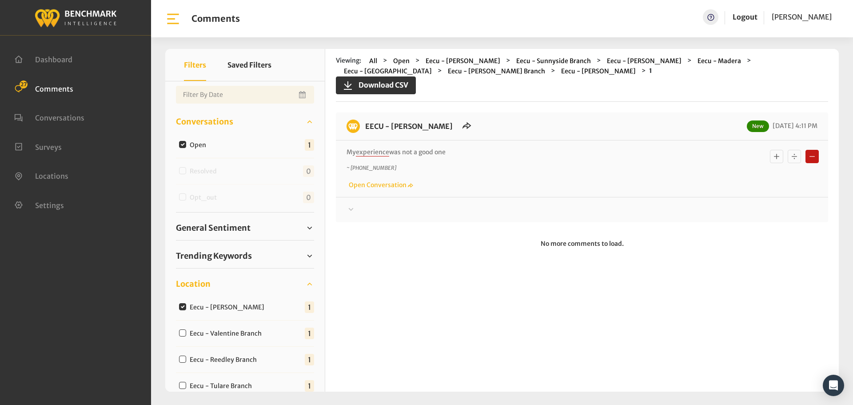
click at [181, 304] on input "Eecu - Selma Branch" at bounding box center [182, 306] width 7 height 7
checkbox input "false"
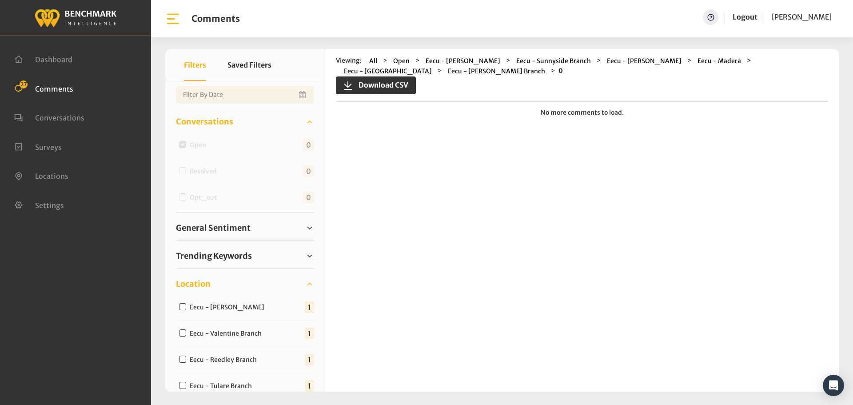
click at [183, 333] on input "Eecu - Valentine Branch" at bounding box center [182, 332] width 7 height 7
checkbox input "true"
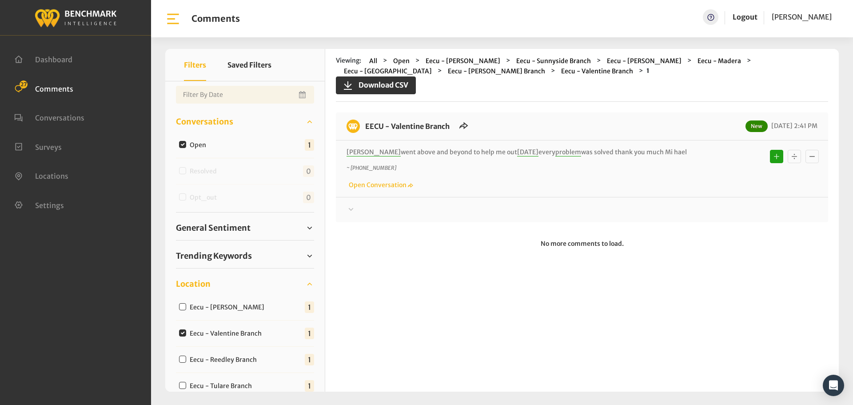
drag, startPoint x: 692, startPoint y: 147, endPoint x: 366, endPoint y: 129, distance: 326.0
click at [366, 129] on div "EECU - Valentine Branch New 09/04/2025 2:41 PM Michael went above and beyond to…" at bounding box center [582, 167] width 492 height 110
copy div "EECU - Valentine Branch New 09/04/2025 2:41 PM Michael went above and beyond to…"
click at [351, 210] on icon at bounding box center [351, 208] width 5 height 3
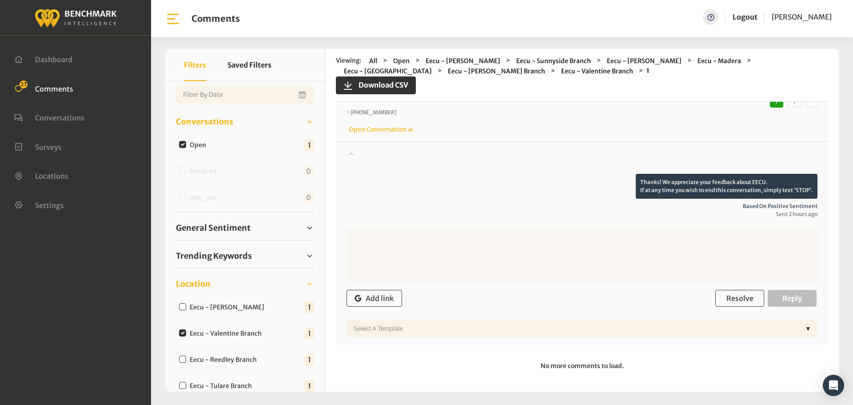
scroll to position [57, 0]
click at [736, 299] on span "Resolve" at bounding box center [739, 296] width 27 height 9
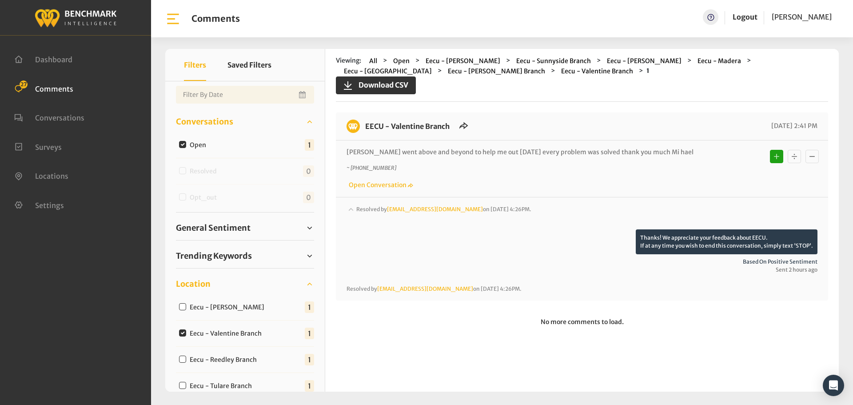
click at [182, 358] on input "Eecu - Reedley Branch" at bounding box center [182, 358] width 7 height 7
checkbox input "true"
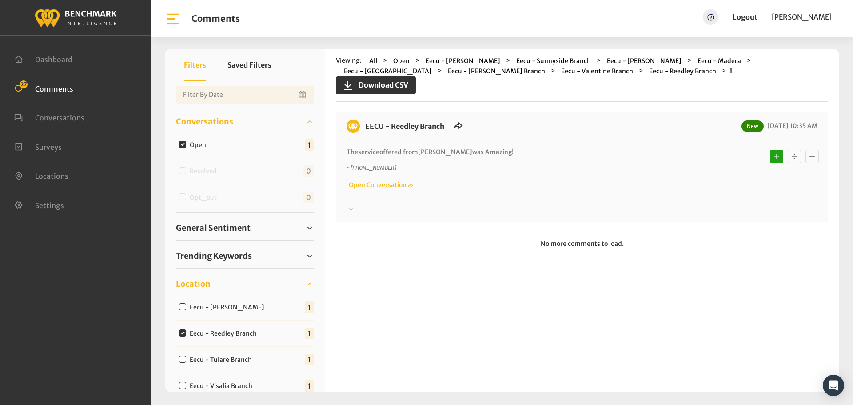
click at [356, 212] on div at bounding box center [581, 209] width 471 height 11
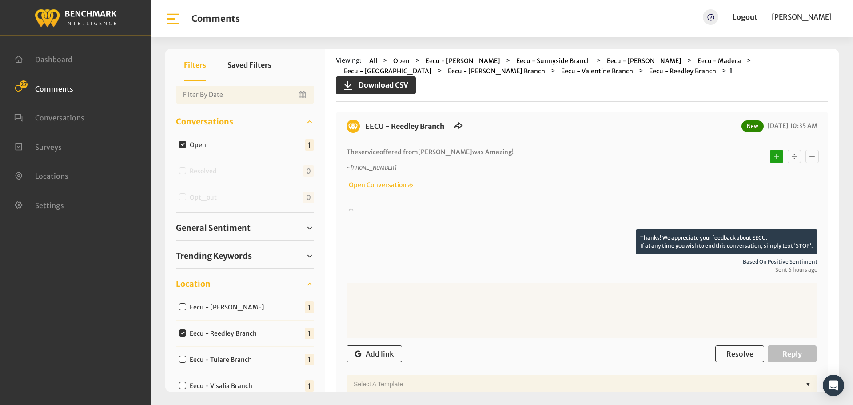
click at [356, 212] on div at bounding box center [581, 216] width 471 height 25
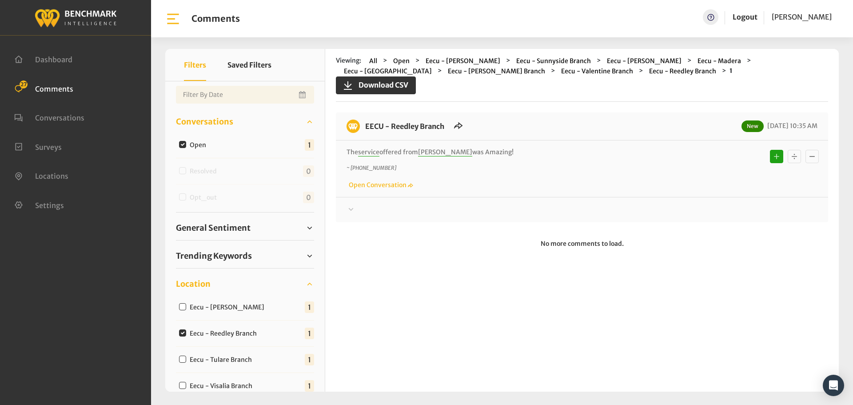
drag, startPoint x: 505, startPoint y: 154, endPoint x: 364, endPoint y: 131, distance: 142.5
click at [364, 131] on div "EECU - Reedley Branch New 09/04/2025 10:35 AM The service offered from lisette …" at bounding box center [582, 167] width 492 height 110
copy div "EECU - Reedley Branch New 09/04/2025 10:35 AM The service offered from lisette …"
click at [364, 206] on div at bounding box center [581, 209] width 471 height 11
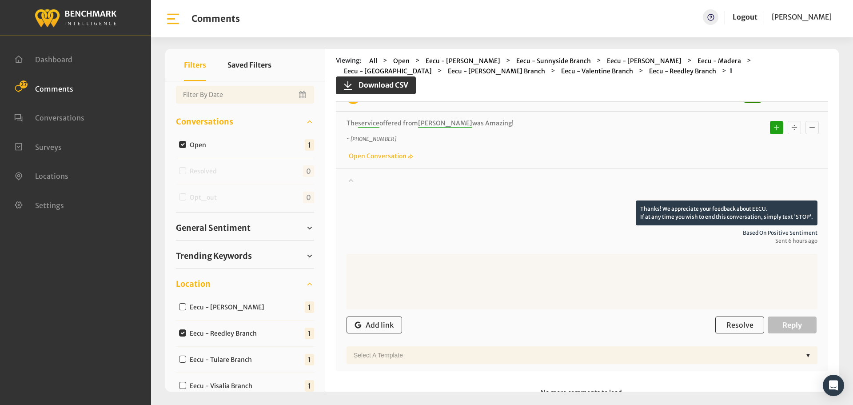
scroll to position [44, 0]
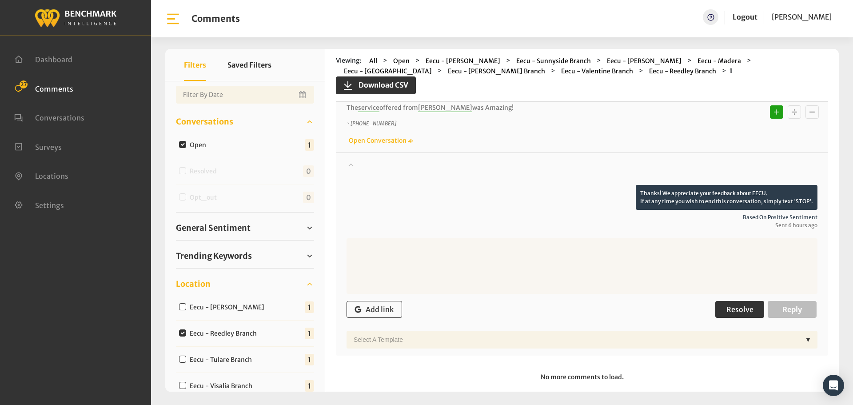
click at [738, 308] on span "Resolve" at bounding box center [739, 309] width 27 height 9
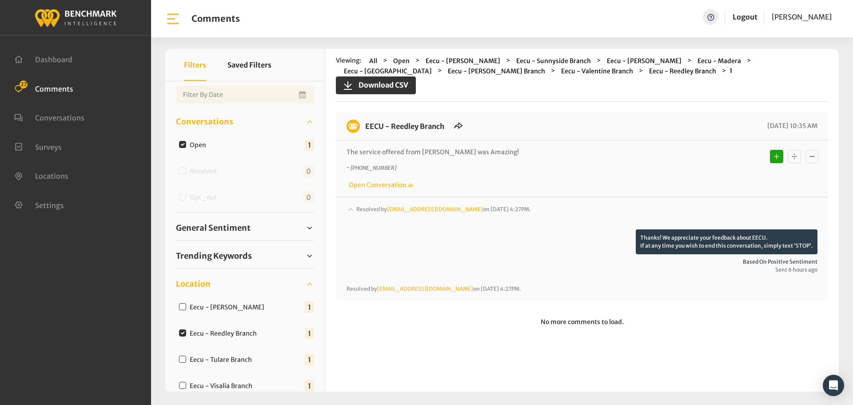
scroll to position [0, 0]
click at [183, 357] on input "Eecu - Tulare Branch" at bounding box center [182, 358] width 7 height 7
checkbox input "true"
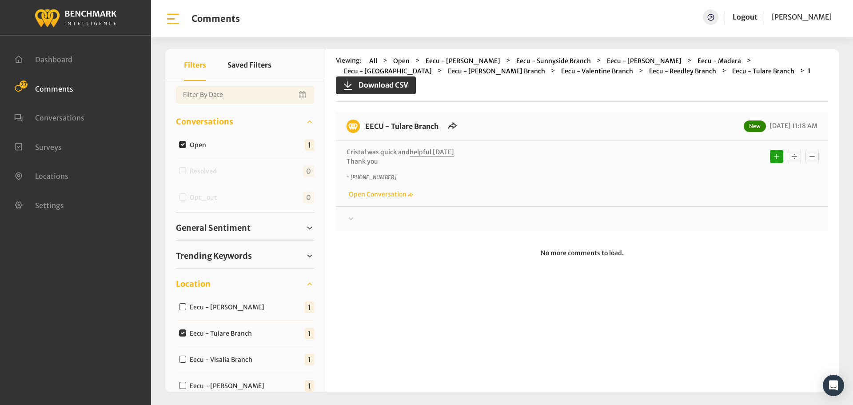
click at [344, 216] on div "Thanks! We appreciate your feedback about EECU. If at any time you wish to end …" at bounding box center [582, 215] width 492 height 18
click at [354, 216] on icon at bounding box center [350, 218] width 9 height 11
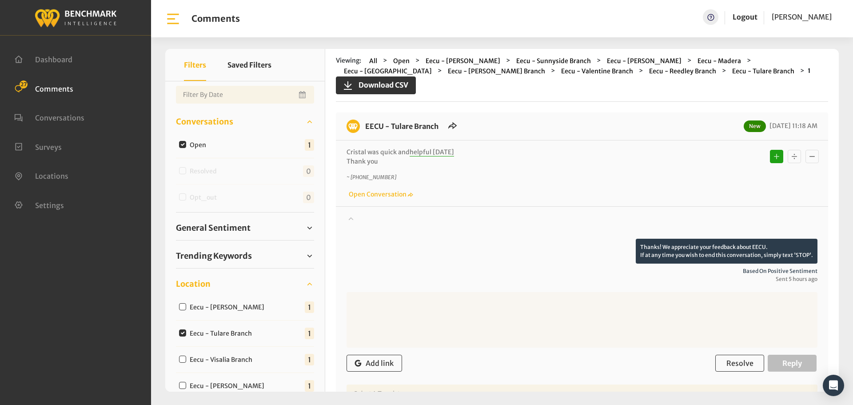
click at [354, 216] on icon at bounding box center [350, 218] width 9 height 11
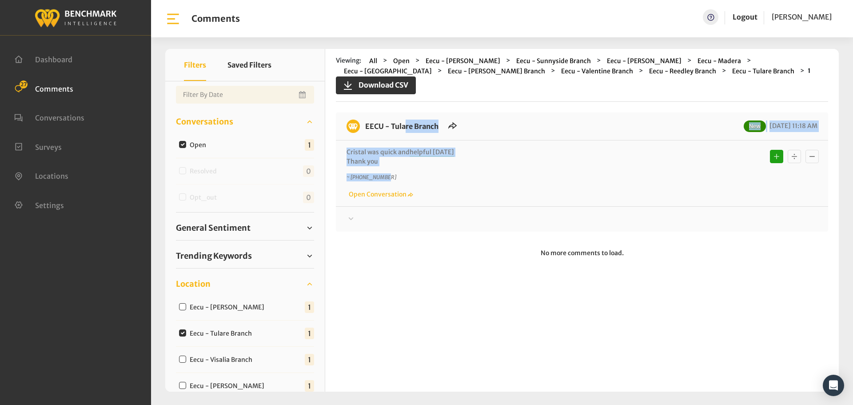
drag, startPoint x: 412, startPoint y: 167, endPoint x: 366, endPoint y: 123, distance: 63.1
click at [366, 123] on div "EECU - Tulare Branch New 09/04/2025 11:18 AM Cristal was quick and helpful toda…" at bounding box center [582, 171] width 492 height 119
copy div "EECU - Tulare Branch New 09/04/2025 11:18 AM Cristal was quick and helpful toda…"
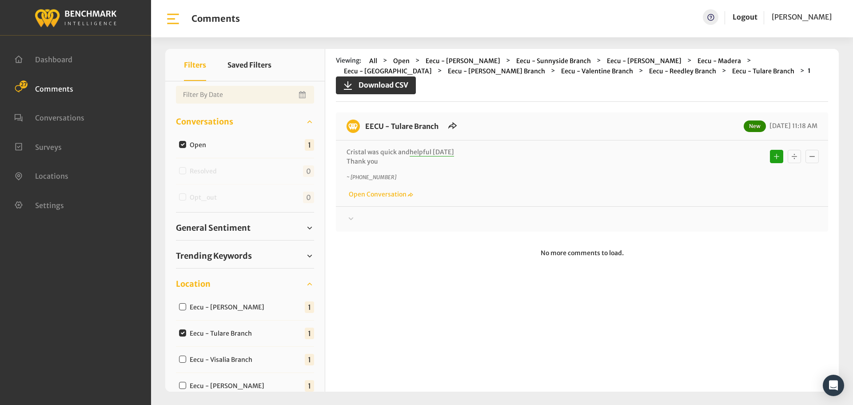
click at [365, 216] on div at bounding box center [581, 219] width 471 height 11
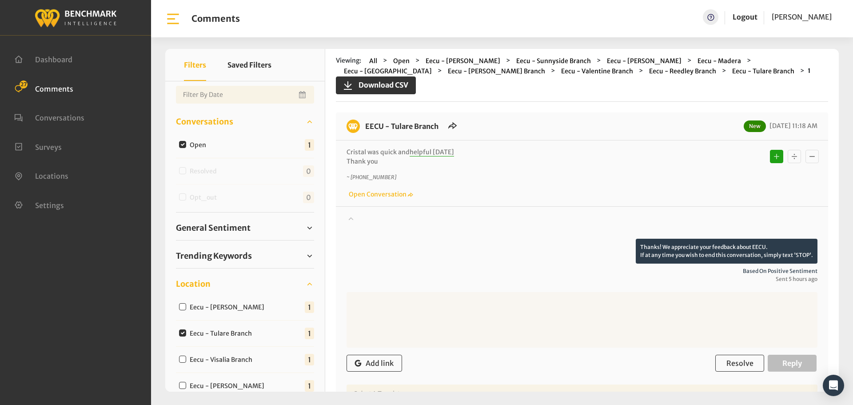
scroll to position [44, 0]
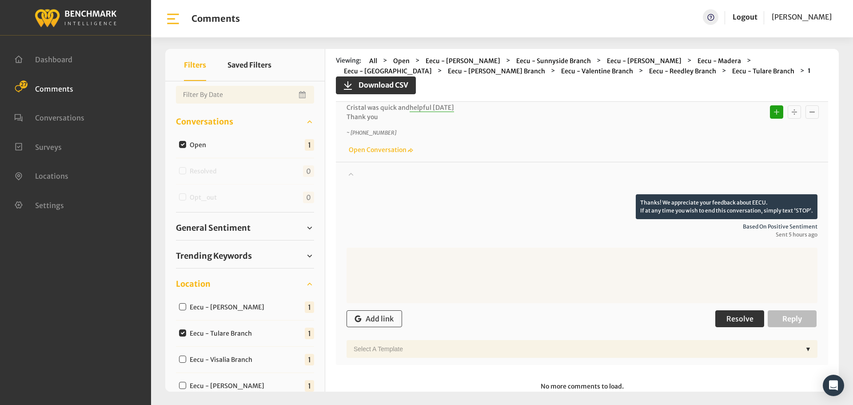
click at [753, 322] on button "Resolve" at bounding box center [739, 318] width 49 height 17
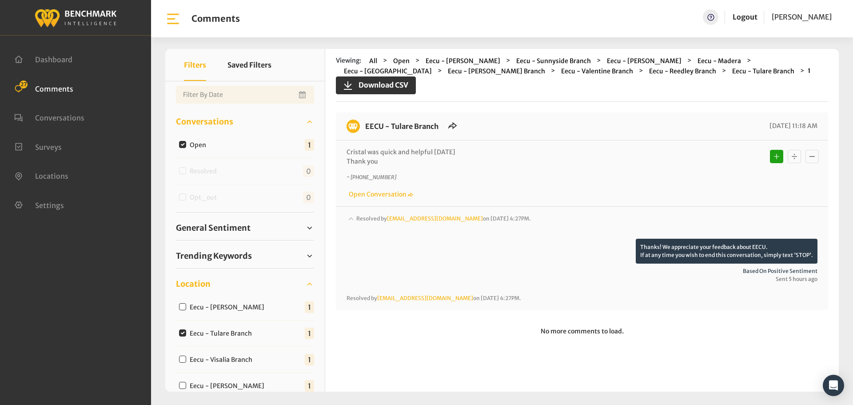
click at [184, 360] on input "Eecu - Visalia Branch" at bounding box center [182, 358] width 7 height 7
checkbox input "true"
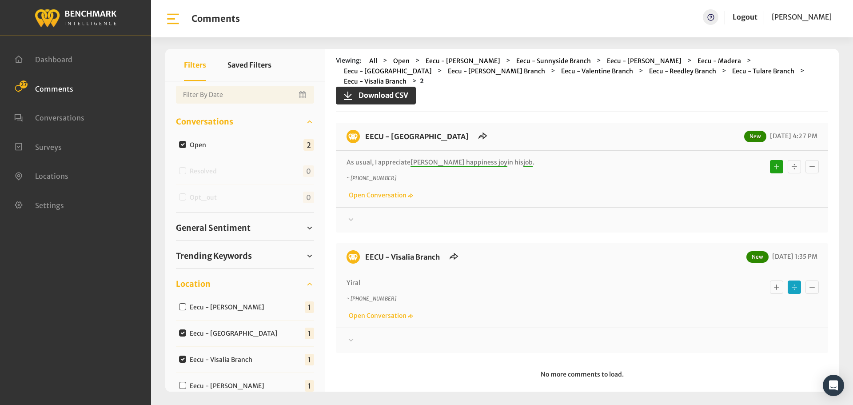
click at [182, 330] on input "Eecu - Clovis North Branch" at bounding box center [182, 332] width 7 height 7
checkbox input "false"
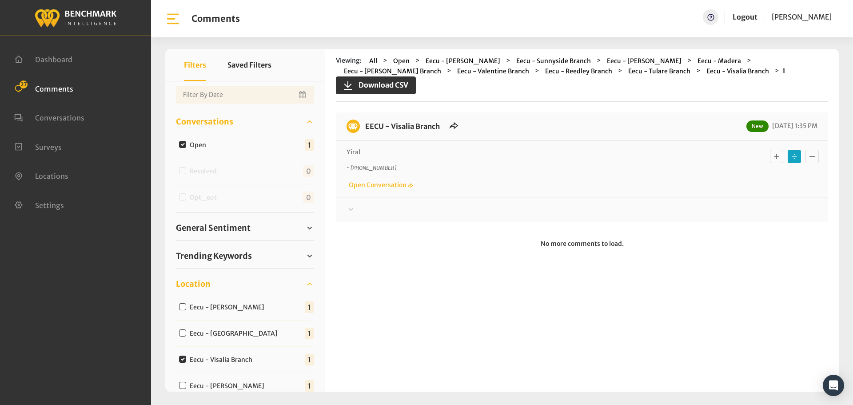
click at [357, 207] on div at bounding box center [581, 209] width 471 height 11
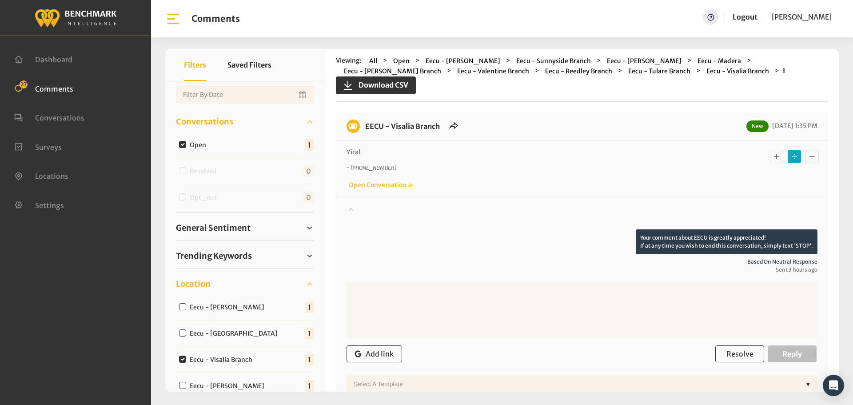
click at [357, 207] on div at bounding box center [581, 216] width 471 height 25
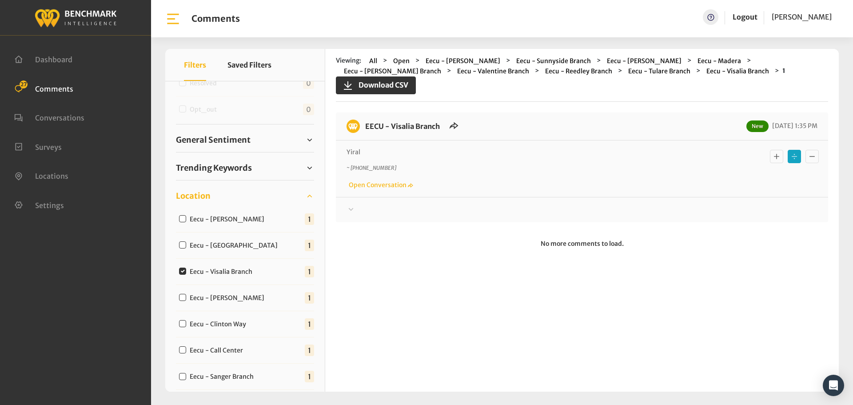
scroll to position [133, 0]
drag, startPoint x: 386, startPoint y: 155, endPoint x: 364, endPoint y: 134, distance: 30.8
click at [364, 134] on div "EECU - Visalia Branch New 09/04/2025 1:35 PM Yiral ~ +15592405323 Open Conversa…" at bounding box center [582, 167] width 492 height 110
click at [377, 213] on div at bounding box center [581, 209] width 471 height 11
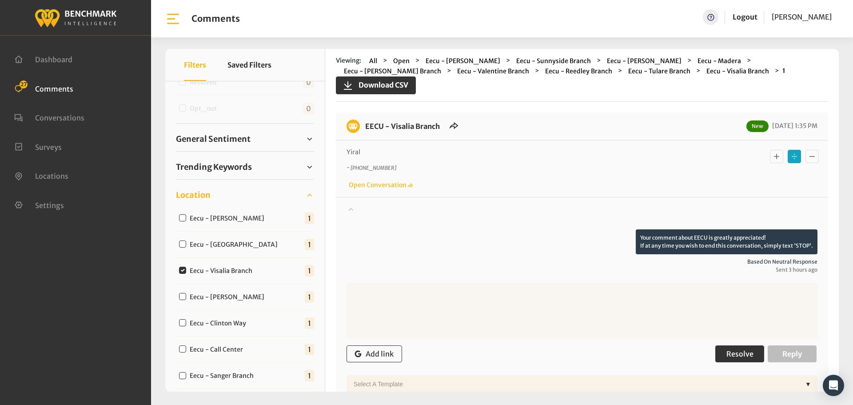
click at [733, 360] on button "Resolve" at bounding box center [739, 353] width 49 height 17
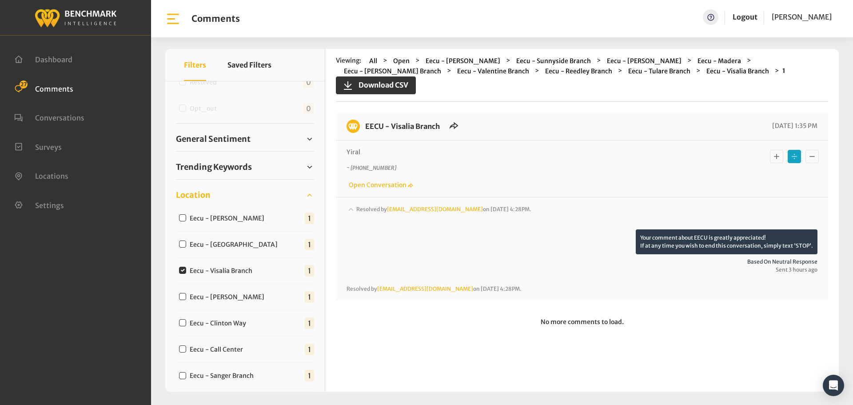
click at [183, 297] on input "Eecu - Demaree Branch" at bounding box center [182, 296] width 7 height 7
checkbox input "true"
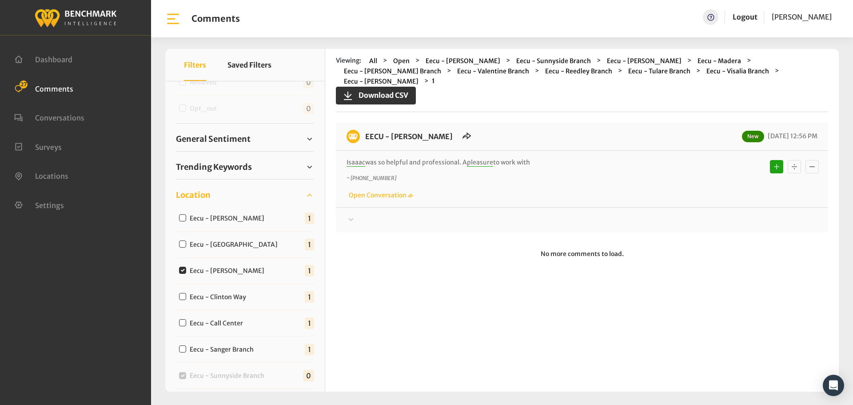
click at [372, 215] on div at bounding box center [581, 220] width 471 height 11
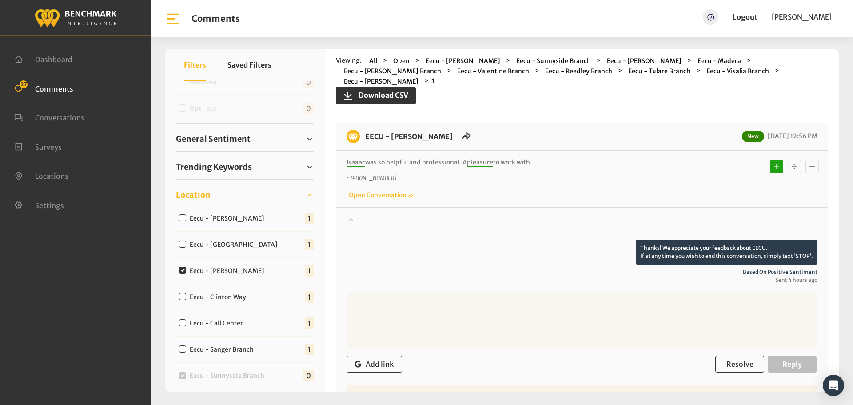
click at [372, 215] on div at bounding box center [581, 227] width 471 height 25
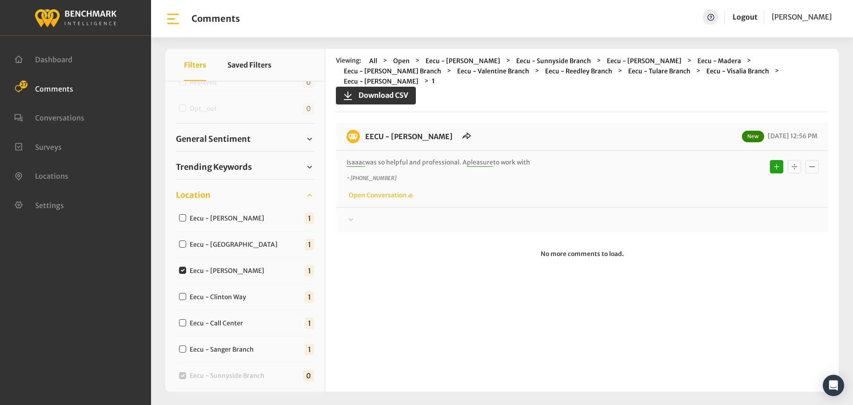
drag, startPoint x: 543, startPoint y: 153, endPoint x: 365, endPoint y: 124, distance: 180.4
click at [365, 124] on div "EECU - Demaree Branch New 09/04/2025 12:56 PM Isaaac was so helpful and profess…" at bounding box center [582, 178] width 492 height 110
drag, startPoint x: 359, startPoint y: 209, endPoint x: 363, endPoint y: 209, distance: 4.5
click at [359, 215] on div at bounding box center [581, 220] width 471 height 11
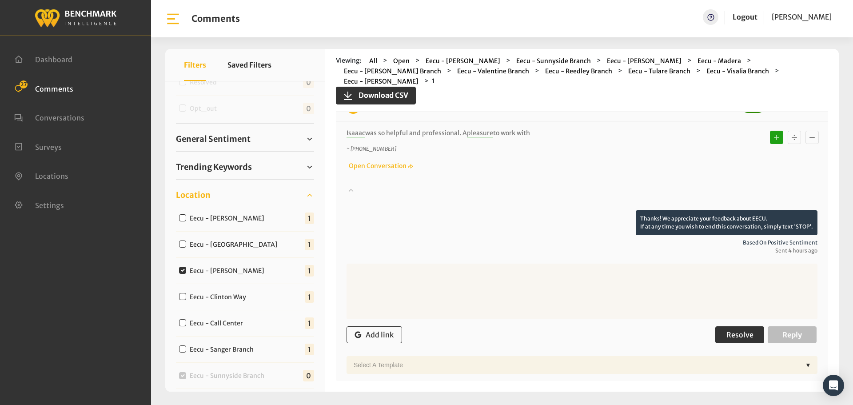
scroll to position [44, 0]
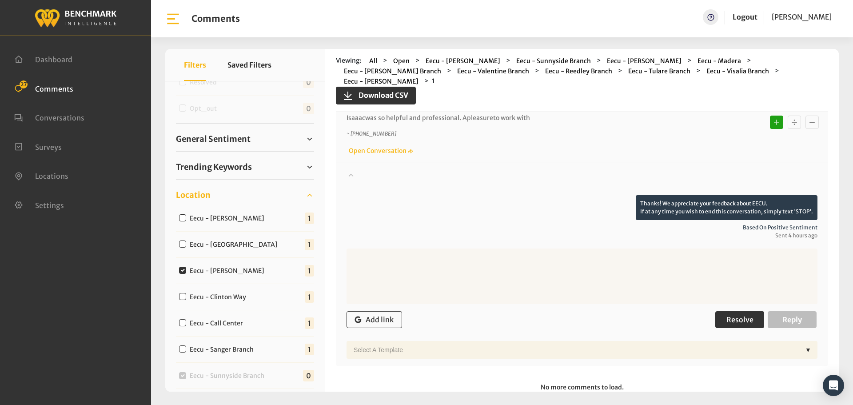
click at [727, 315] on span "Resolve" at bounding box center [739, 319] width 27 height 9
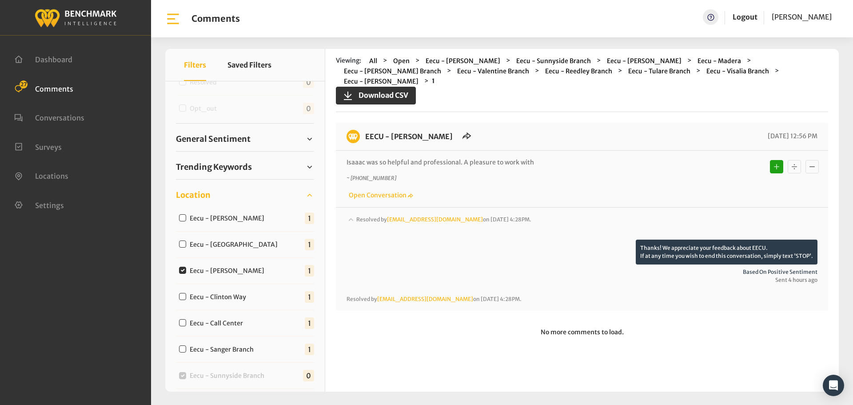
click at [183, 296] on input "Eecu - Clinton Way" at bounding box center [182, 296] width 7 height 7
checkbox input "true"
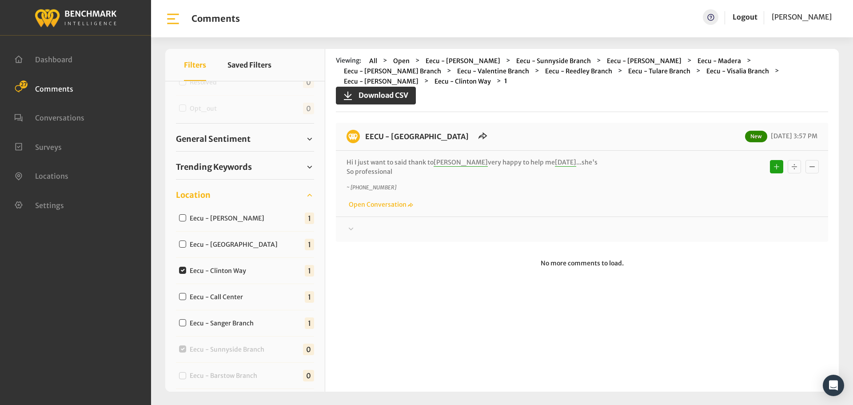
click at [378, 224] on div at bounding box center [581, 229] width 471 height 11
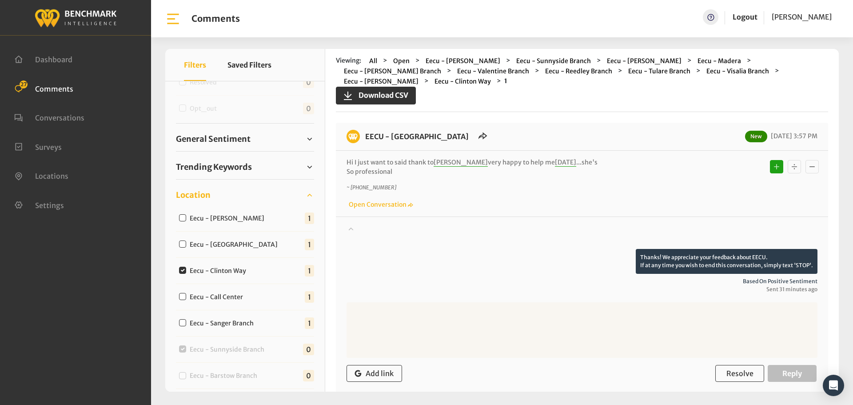
click at [377, 221] on div "Thanks! We appreciate your feedback about EECU. If at any time you wish to end …" at bounding box center [582, 314] width 492 height 196
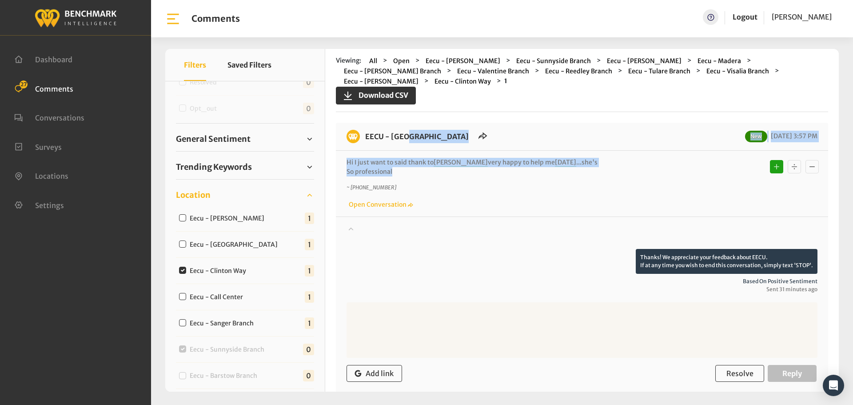
drag, startPoint x: 412, startPoint y: 171, endPoint x: 364, endPoint y: 134, distance: 61.0
click at [364, 134] on div "EECU - Clinton Way New 09/04/2025 3:57 PM Hi I just want to said thank to Brend…" at bounding box center [582, 271] width 492 height 297
click at [735, 371] on span "Resolve" at bounding box center [739, 373] width 27 height 9
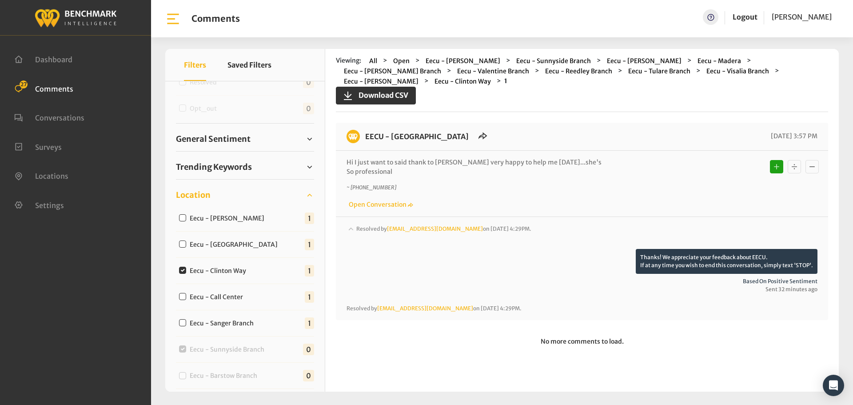
click at [187, 297] on label "Eecu - Call Center" at bounding box center [219, 296] width 64 height 9
click at [186, 297] on input "Eecu - Call Center" at bounding box center [182, 296] width 7 height 7
checkbox input "true"
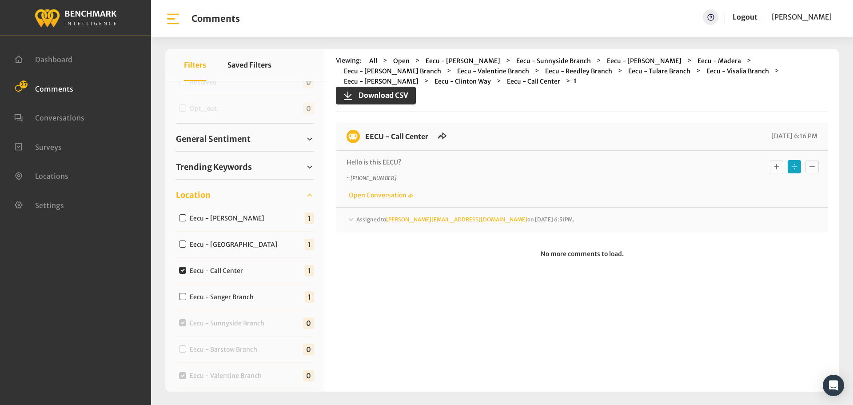
click at [376, 220] on span "Assigned to michelleh@myeecu.org on September 2, 2025 6:51PM." at bounding box center [465, 219] width 218 height 7
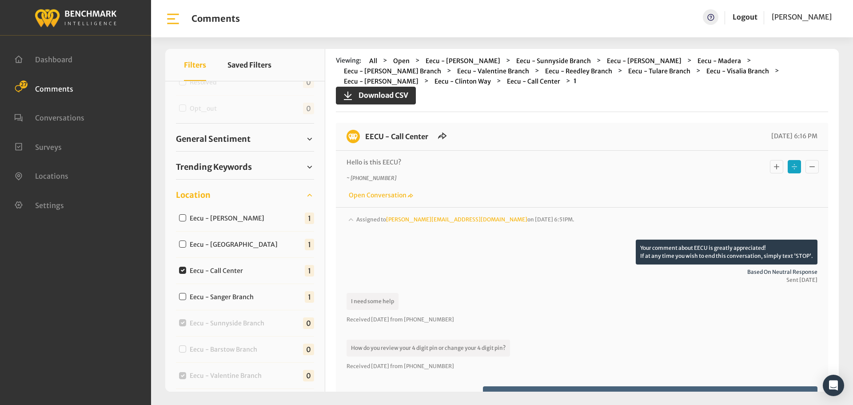
click at [376, 220] on span "Assigned to michelleh@myeecu.org on September 2, 2025 6:51PM." at bounding box center [465, 219] width 218 height 7
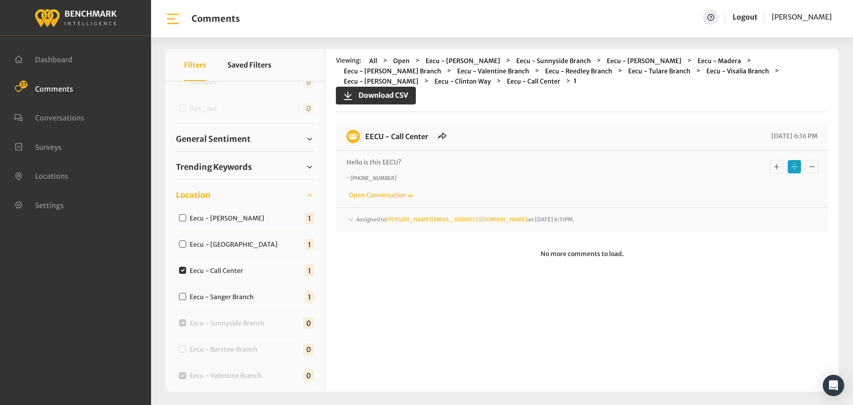
click at [186, 270] on input "Eecu - Call Center" at bounding box center [182, 269] width 7 height 7
checkbox input "false"
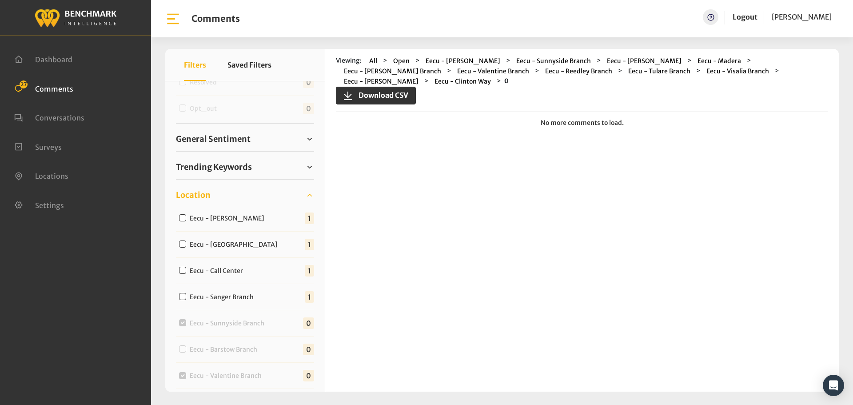
click at [182, 294] on input "Eecu - Sanger Branch" at bounding box center [182, 296] width 7 height 7
checkbox input "true"
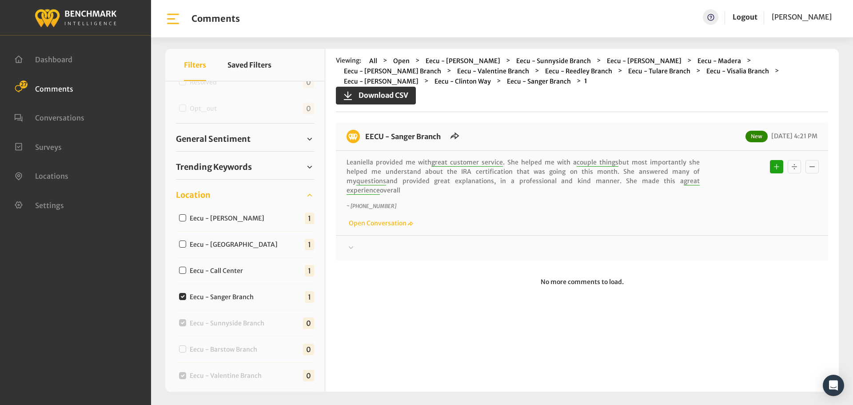
click at [351, 235] on div "Thanks! We appreciate your feedback about EECU. If at any time you wish to end …" at bounding box center [582, 244] width 492 height 18
click at [355, 242] on icon at bounding box center [350, 247] width 9 height 11
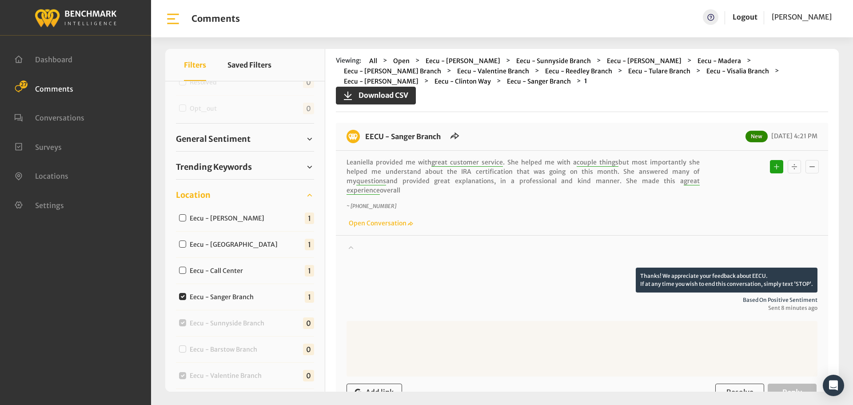
click at [355, 242] on icon at bounding box center [350, 247] width 9 height 11
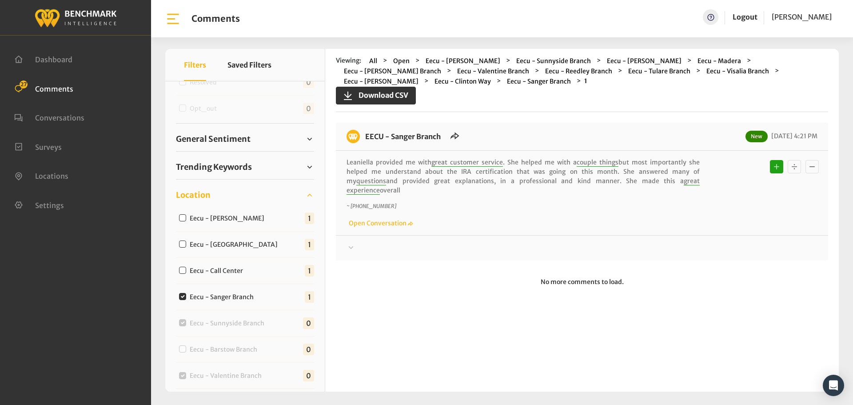
drag, startPoint x: 705, startPoint y: 184, endPoint x: 365, endPoint y: 137, distance: 343.4
click at [365, 137] on div "EECU - Sanger Branch New 09/04/2025 4:21 PM Leaniella provided me with great cu…" at bounding box center [582, 192] width 492 height 138
click at [183, 296] on input "Eecu - Sanger Branch" at bounding box center [182, 296] width 7 height 7
checkbox input "false"
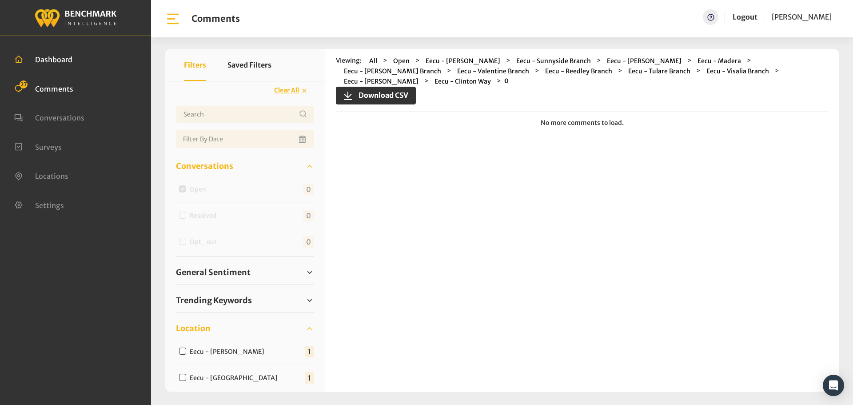
click at [51, 63] on span "Dashboard" at bounding box center [53, 59] width 37 height 9
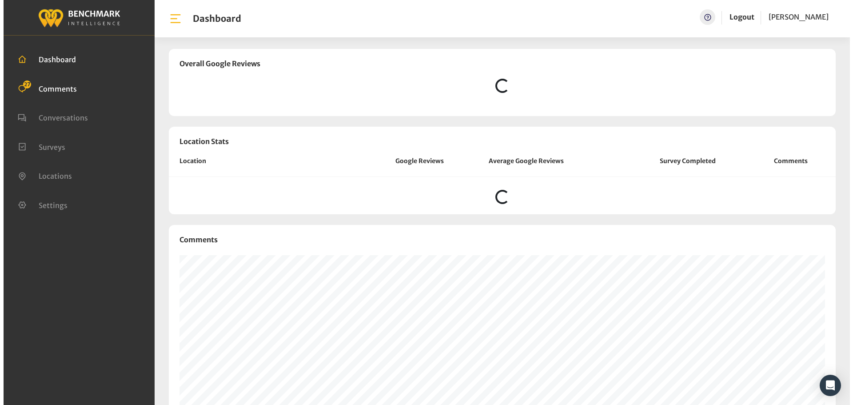
scroll to position [761, 846]
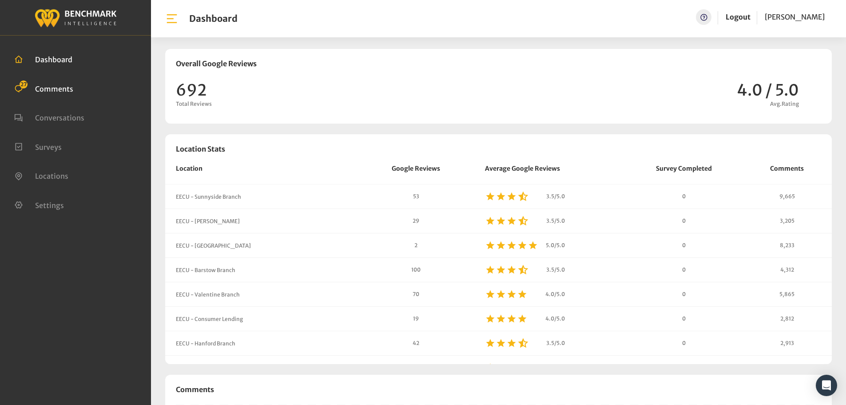
click at [63, 90] on span "Comments" at bounding box center [54, 88] width 38 height 9
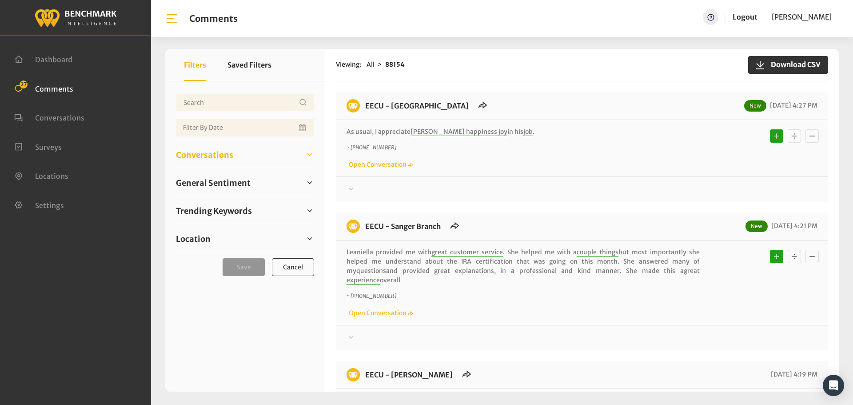
click at [224, 155] on span "Conversations" at bounding box center [204, 155] width 57 height 12
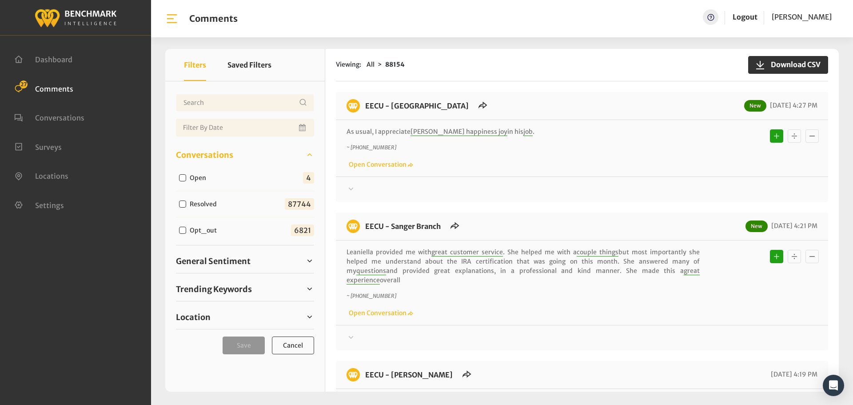
click at [177, 177] on div "Open" at bounding box center [194, 177] width 37 height 11
click at [183, 177] on input "Open" at bounding box center [182, 177] width 7 height 7
checkbox input "true"
